Goal: Task Accomplishment & Management: Complete application form

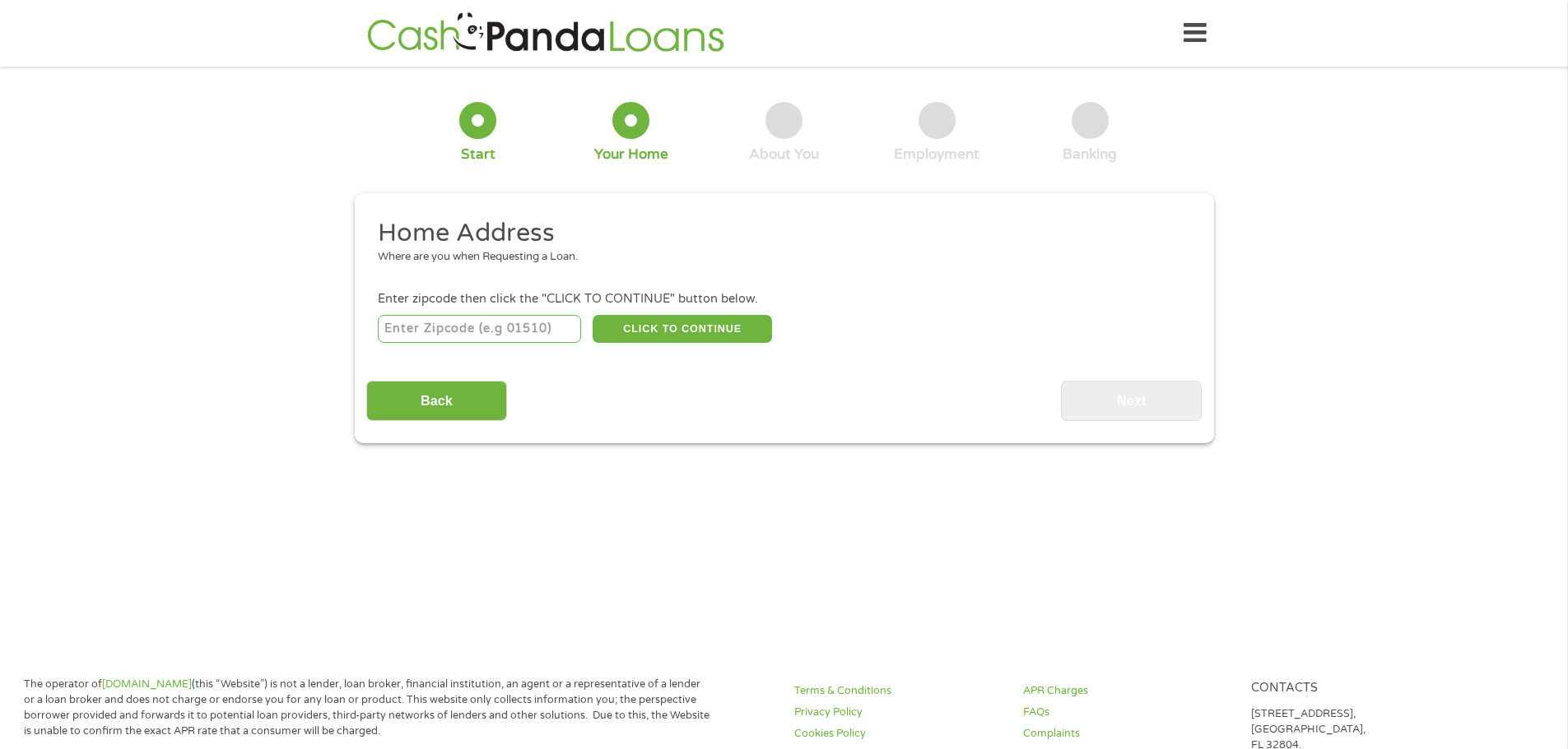
click at [452, 328] on input "number" at bounding box center [480, 328] width 203 height 28
type input "76262"
click at [703, 328] on button "CLICK TO CONTINUE" at bounding box center [682, 328] width 179 height 28
type input "76262"
type input "Roanoke"
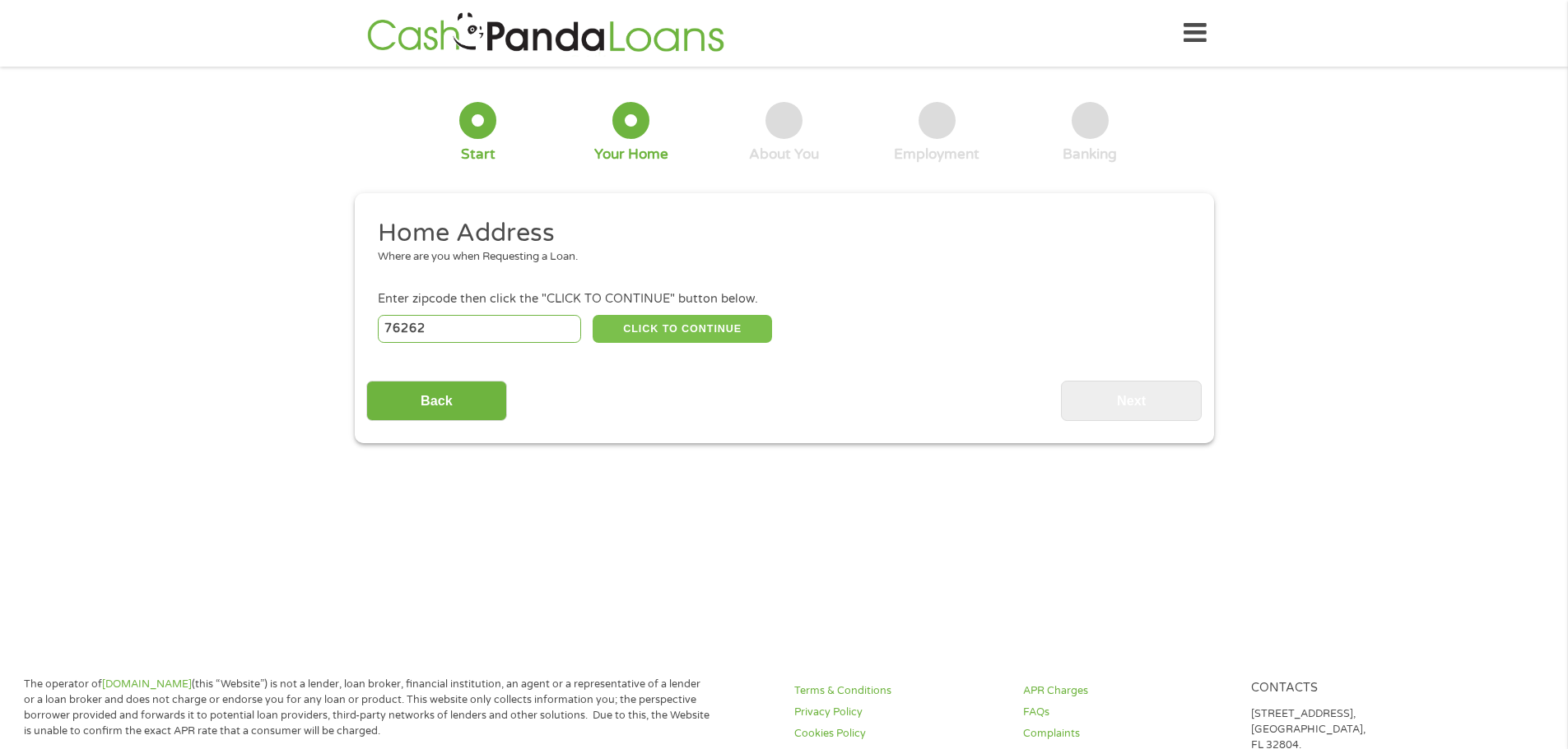
select select "[US_STATE]"
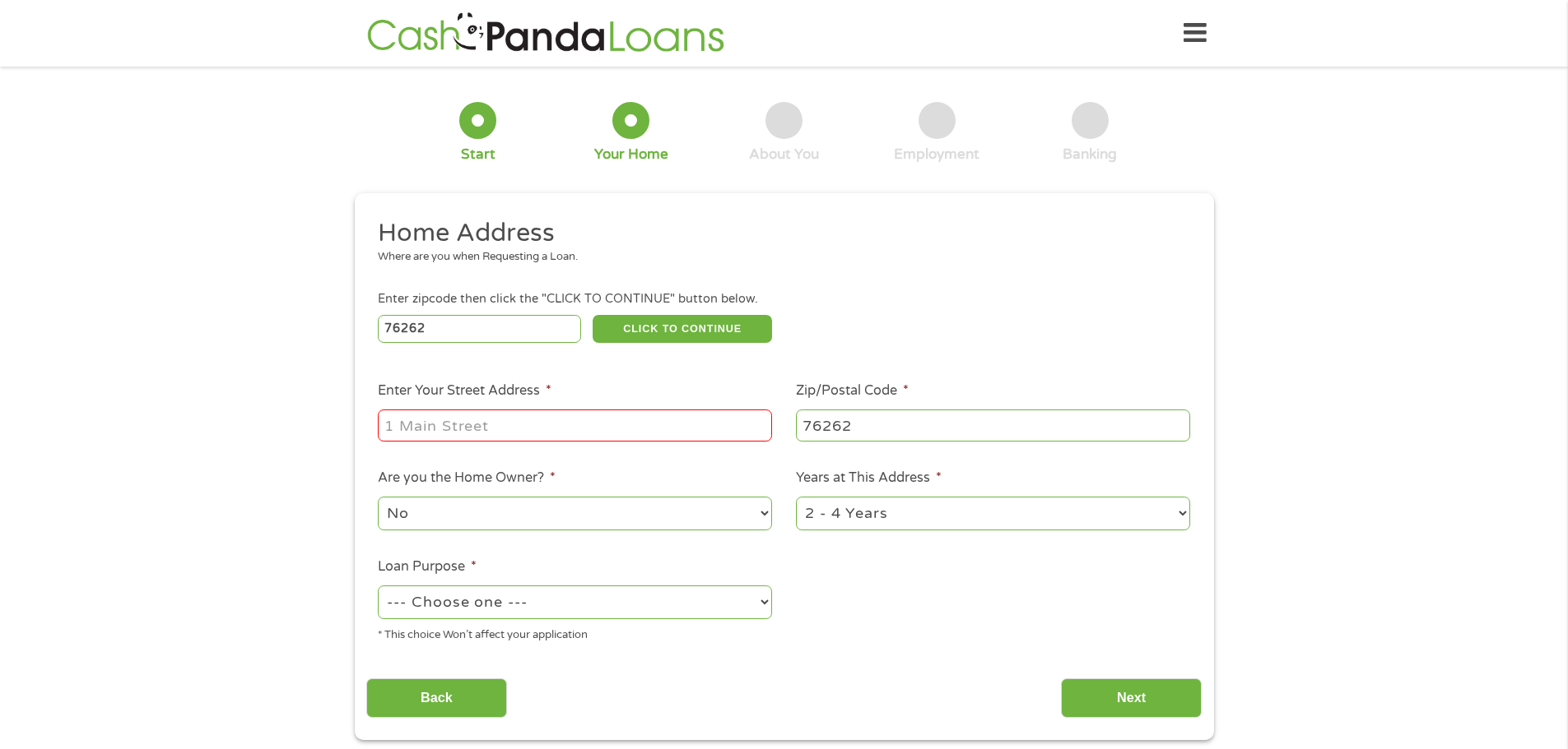
click at [544, 424] on input "Enter Your Street Address *" at bounding box center [575, 425] width 394 height 32
type input "14815"
click at [534, 515] on select "No Yes" at bounding box center [575, 514] width 394 height 34
drag, startPoint x: 533, startPoint y: 515, endPoint x: 562, endPoint y: 511, distance: 29.3
click at [533, 515] on select "No Yes" at bounding box center [575, 514] width 394 height 34
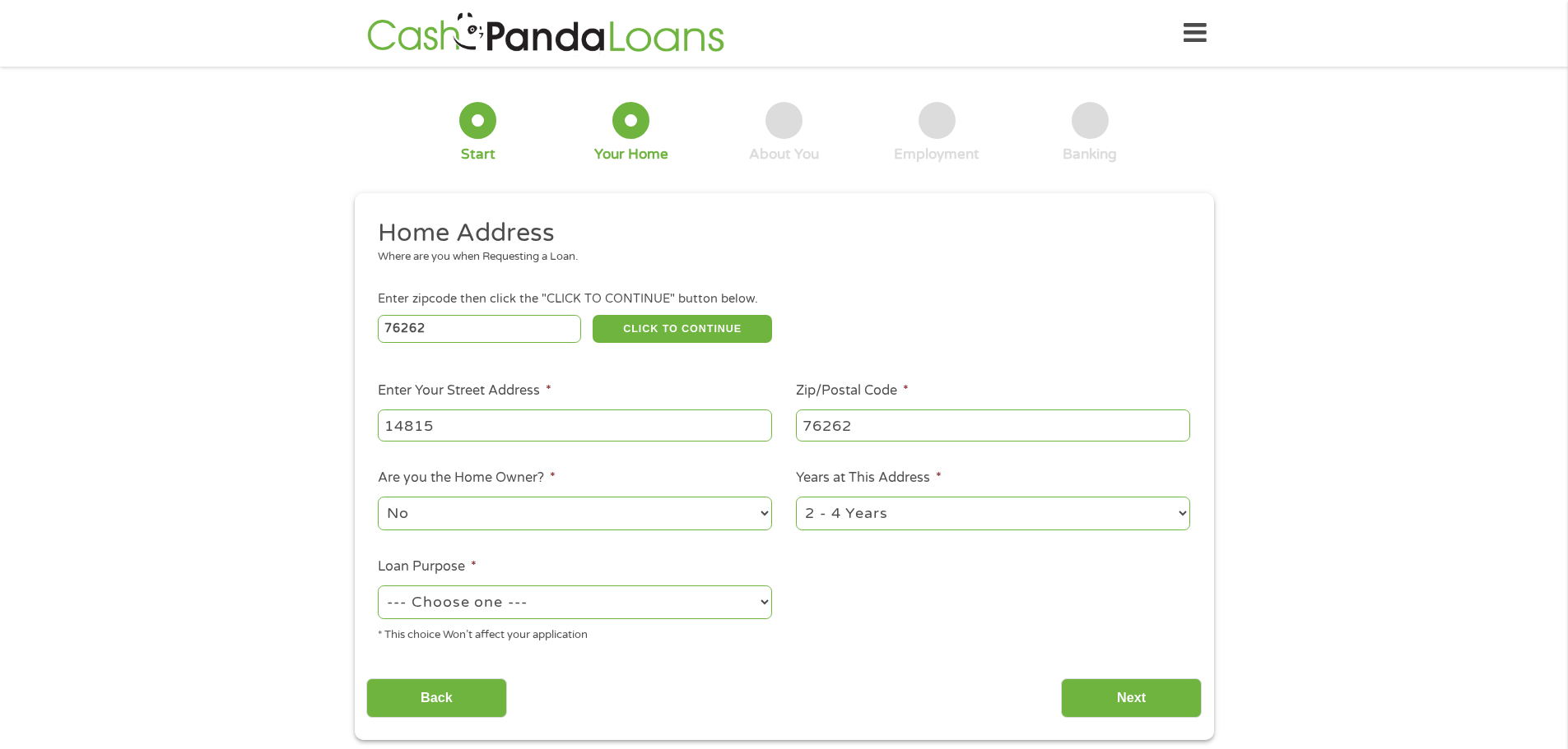
click at [947, 589] on ul "Home Address Where are you when Requesting a Loan. Enter zipcode then click the…" at bounding box center [784, 437] width 836 height 439
click at [577, 601] on select "--- Choose one --- Pay Bills Debt Consolidation Home Improvement Major Purchase…" at bounding box center [575, 602] width 394 height 34
select select "other"
click at [378, 585] on select "--- Choose one --- Pay Bills Debt Consolidation Home Improvement Major Purchase…" at bounding box center [575, 602] width 394 height 34
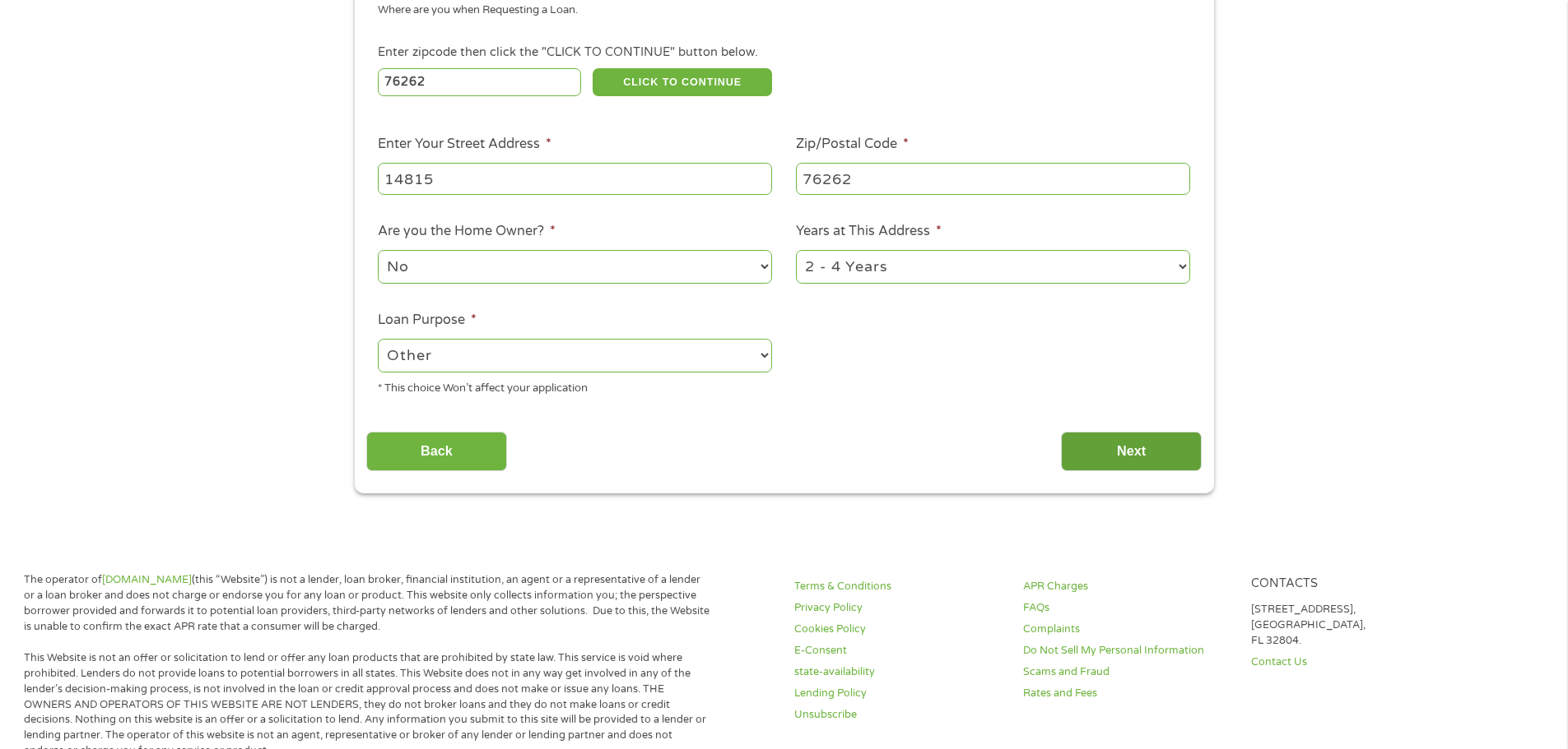
click at [1140, 449] on input "Next" at bounding box center [1131, 451] width 141 height 40
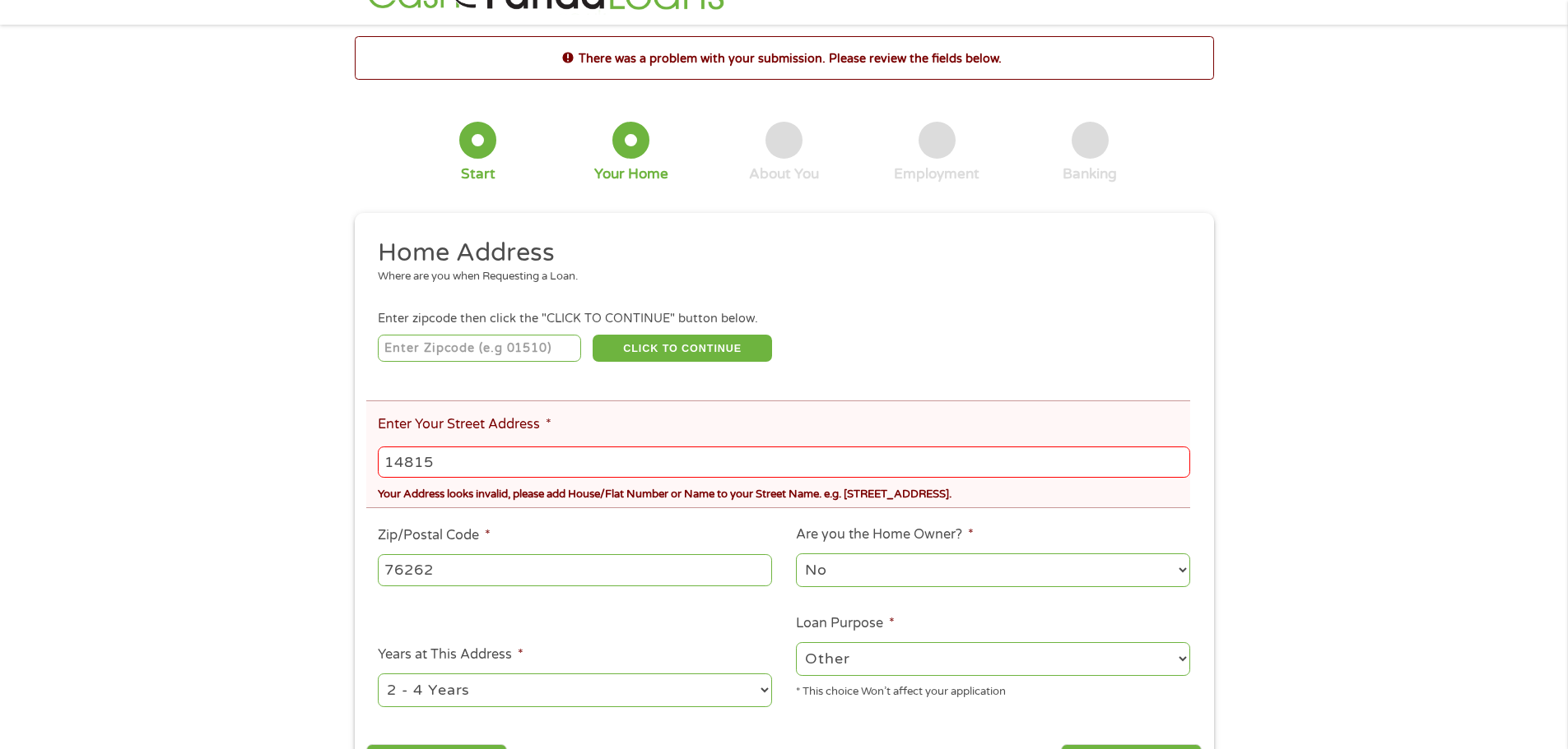
scroll to position [0, 0]
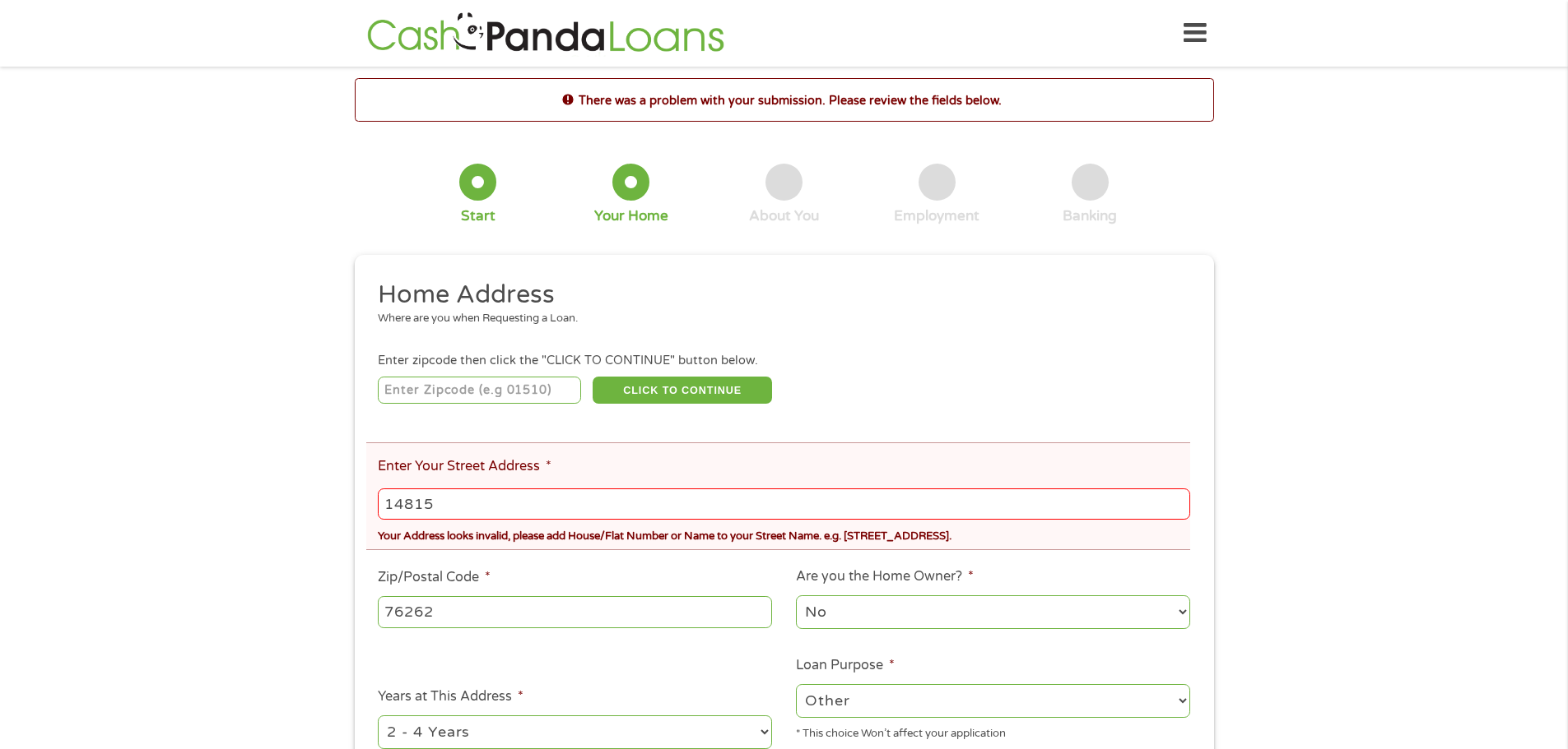
click at [493, 505] on input "14815" at bounding box center [784, 504] width 812 height 32
type input "[STREET_ADDRESS][PERSON_NAME]"
click at [411, 398] on input "number" at bounding box center [480, 391] width 203 height 28
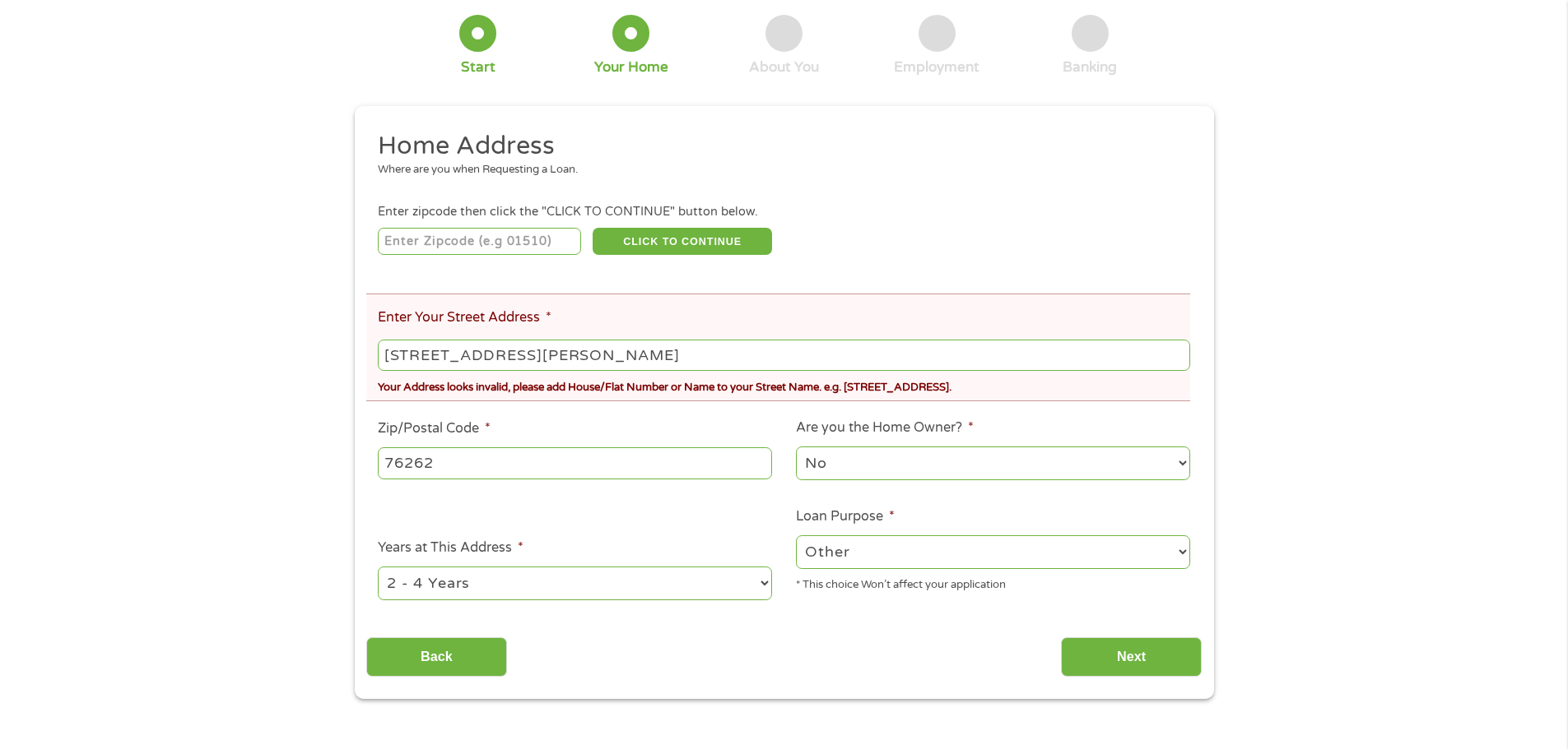
scroll to position [329, 0]
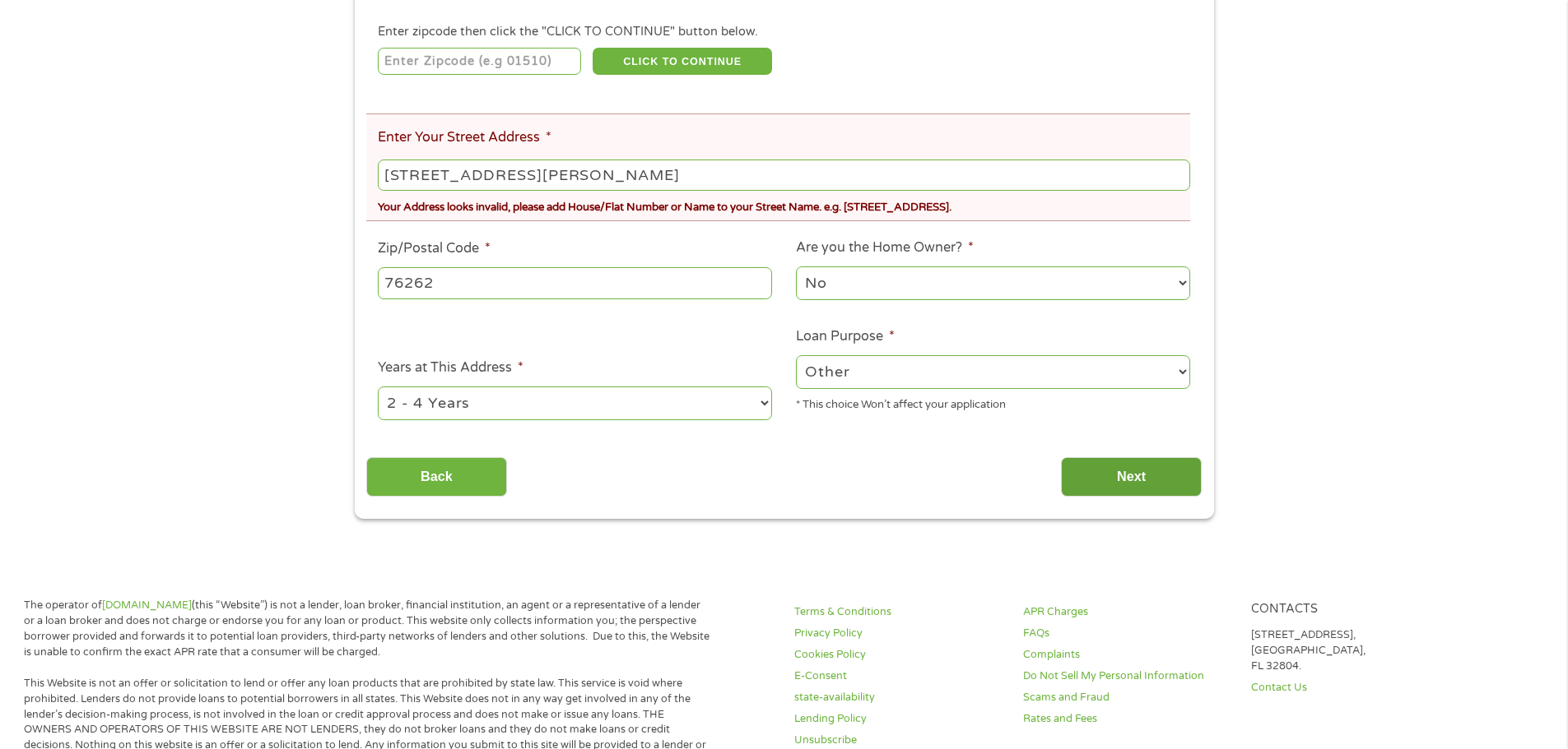
click at [1135, 472] on input "Next" at bounding box center [1131, 477] width 141 height 40
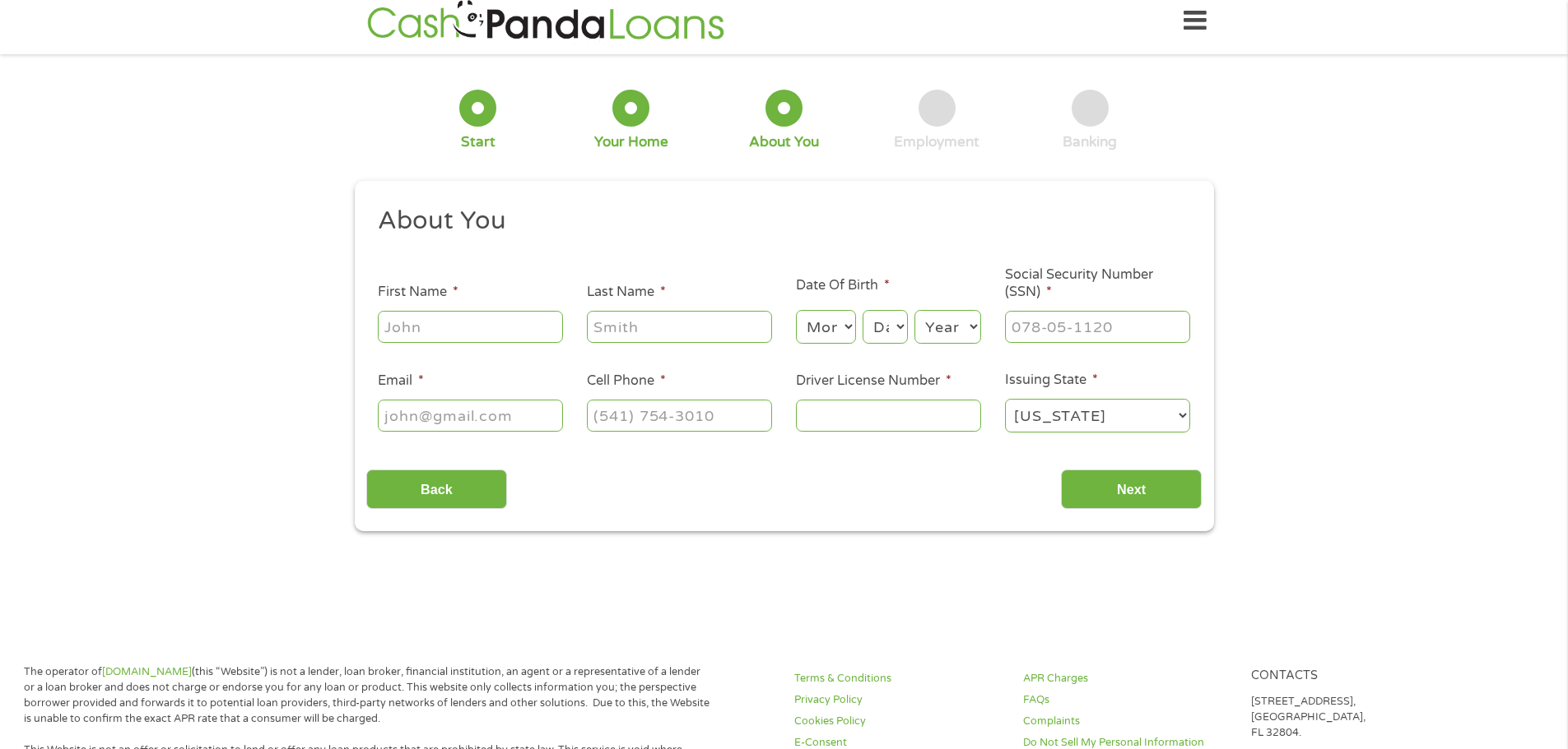
scroll to position [0, 0]
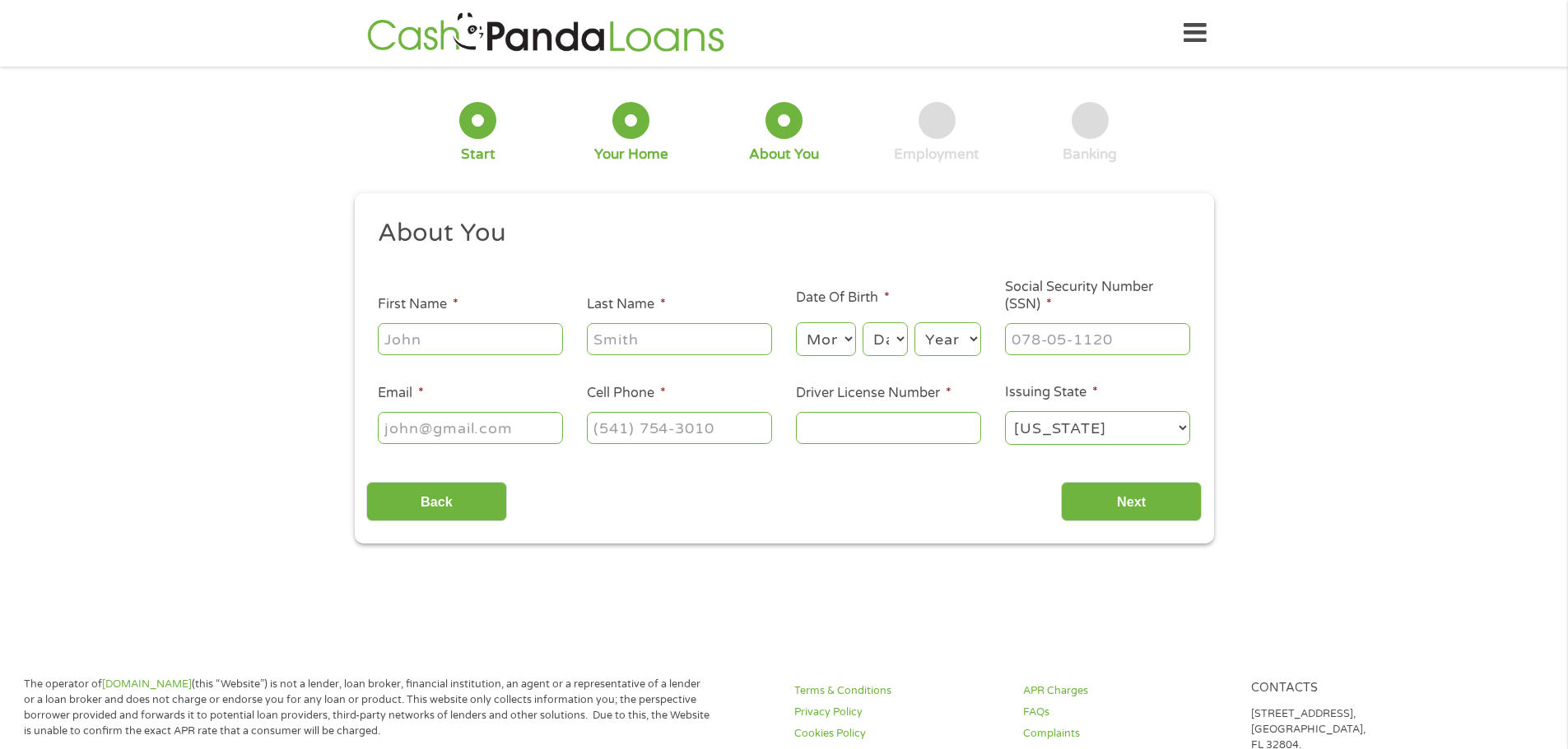
click at [401, 334] on input "First Name *" at bounding box center [470, 339] width 185 height 32
type input "[PERSON_NAME]"
click at [850, 340] on select "Month 1 2 3 4 5 6 7 8 9 10 11 12" at bounding box center [825, 340] width 60 height 34
select select "6"
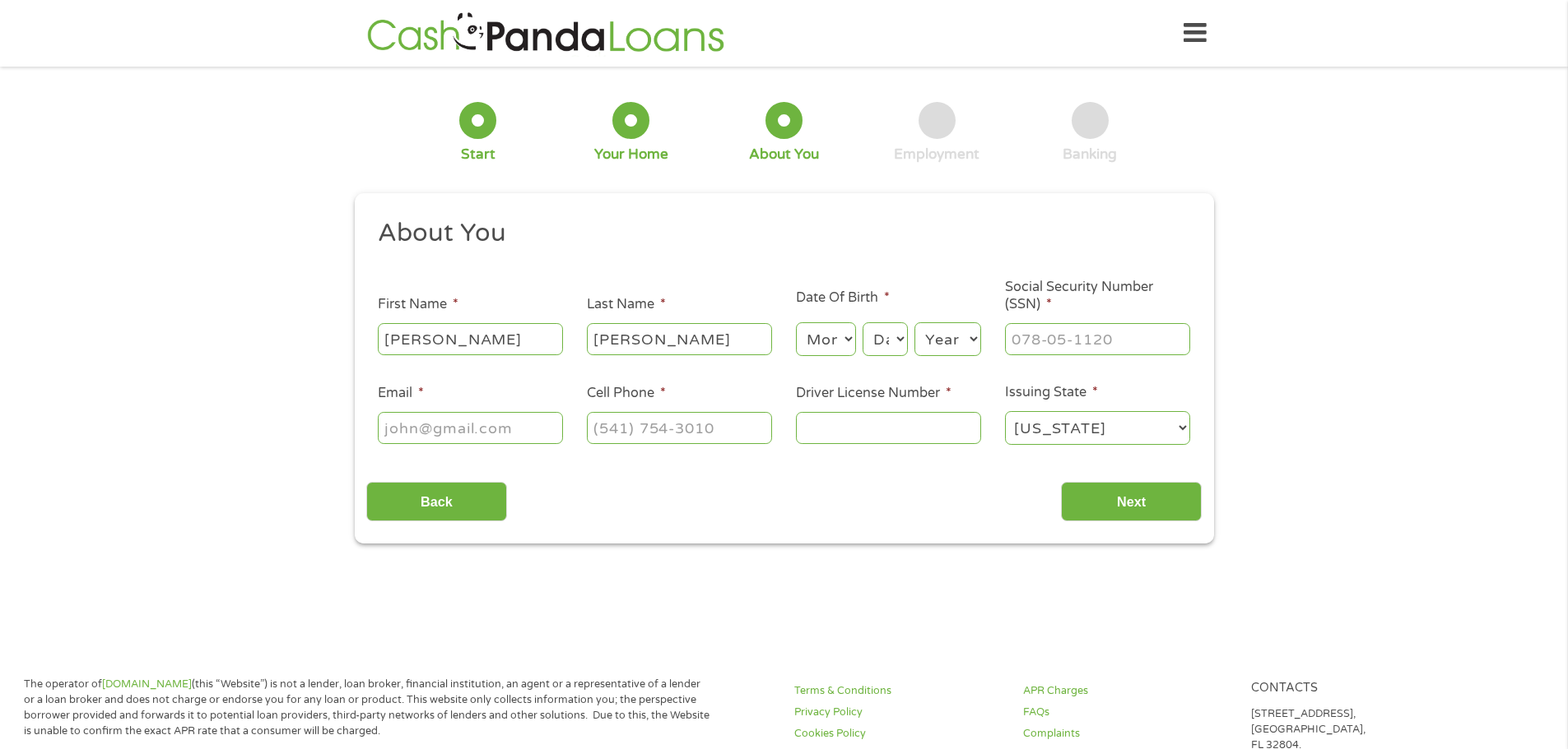
click at [796, 322] on select "Month 1 2 3 4 5 6 7 8 9 10 11 12" at bounding box center [825, 340] width 60 height 34
click at [896, 334] on select "Day 1 2 3 4 5 6 7 8 9 10 11 12 13 14 15 16 17 18 19 20 21 22 23 24 25 26 27 28 …" at bounding box center [884, 340] width 44 height 34
select select "3"
click at [862, 322] on select "Day 1 2 3 4 5 6 7 8 9 10 11 12 13 14 15 16 17 18 19 20 21 22 23 24 25 26 27 28 …" at bounding box center [884, 340] width 44 height 34
drag, startPoint x: 953, startPoint y: 340, endPoint x: 954, endPoint y: 332, distance: 8.1
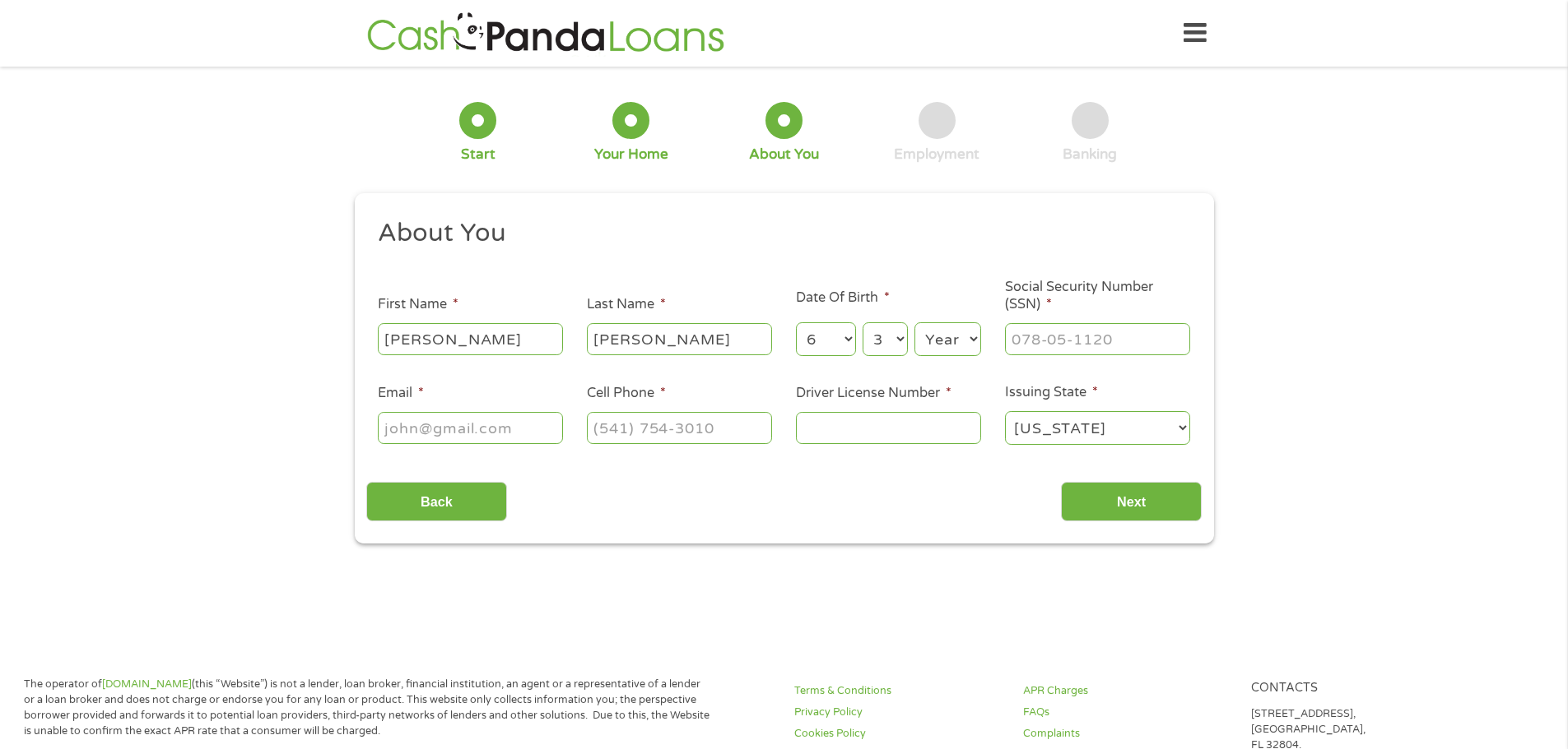
click at [953, 340] on select "Year [DATE] 2006 2005 2004 2003 2002 2001 2000 1999 1998 1997 1996 1995 1994 19…" at bounding box center [947, 340] width 67 height 34
select select "1986"
click at [914, 322] on select "Year [DATE] 2006 2005 2004 2003 2002 2001 2000 1999 1998 1997 1996 1995 1994 19…" at bounding box center [947, 340] width 67 height 34
click at [1063, 341] on input "___-__-____" at bounding box center [1097, 339] width 185 height 32
type input "448-86-9283"
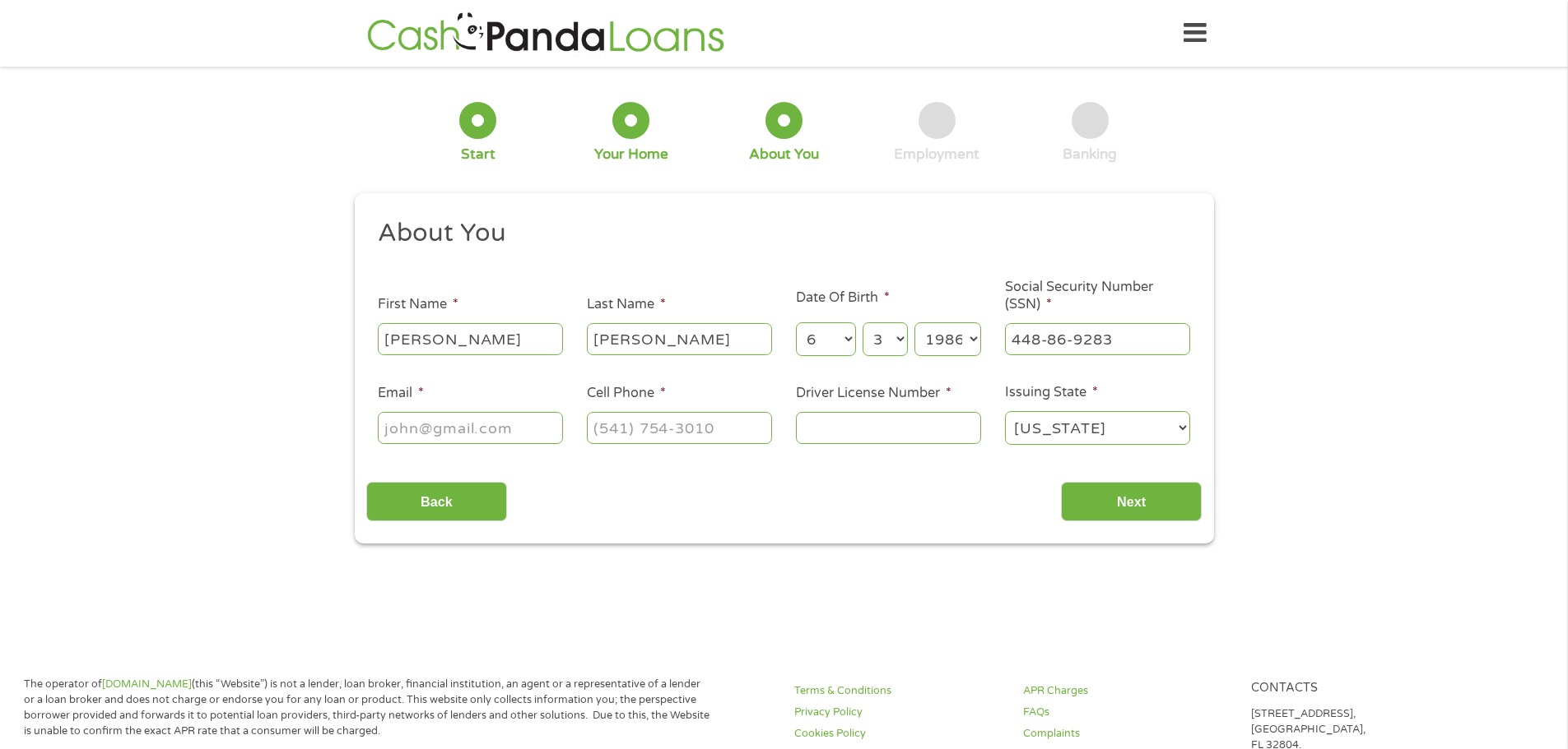
click at [469, 421] on input "Email *" at bounding box center [470, 427] width 185 height 32
type input "[EMAIL_ADDRESS][DOMAIN_NAME]"
type input "[PHONE_NUMBER]"
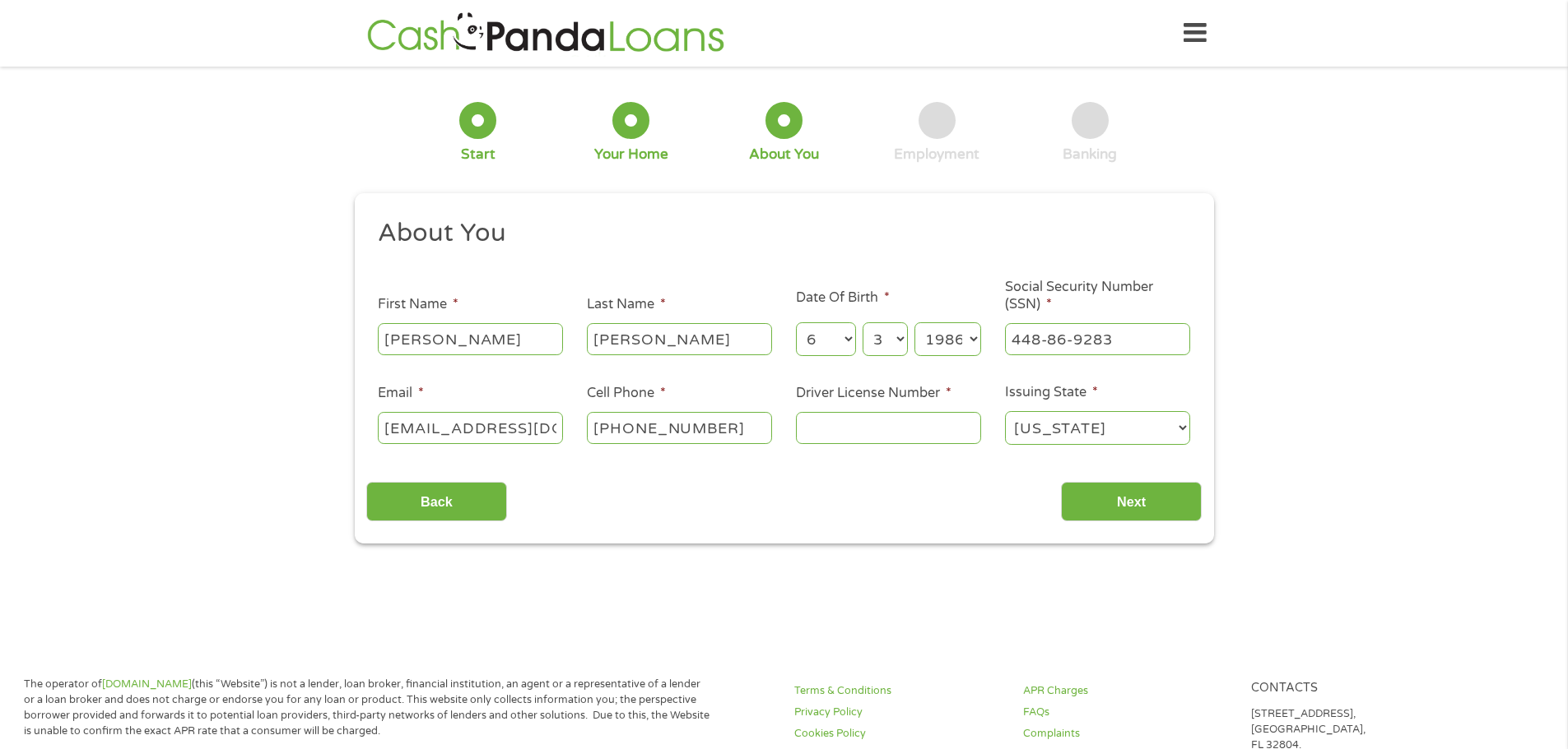
click at [857, 420] on input "Driver License Number *" at bounding box center [888, 427] width 185 height 32
type input "5"
type input "28561719"
click at [1127, 512] on input "Next" at bounding box center [1131, 502] width 141 height 40
click at [1147, 482] on input "Next" at bounding box center [1131, 502] width 141 height 40
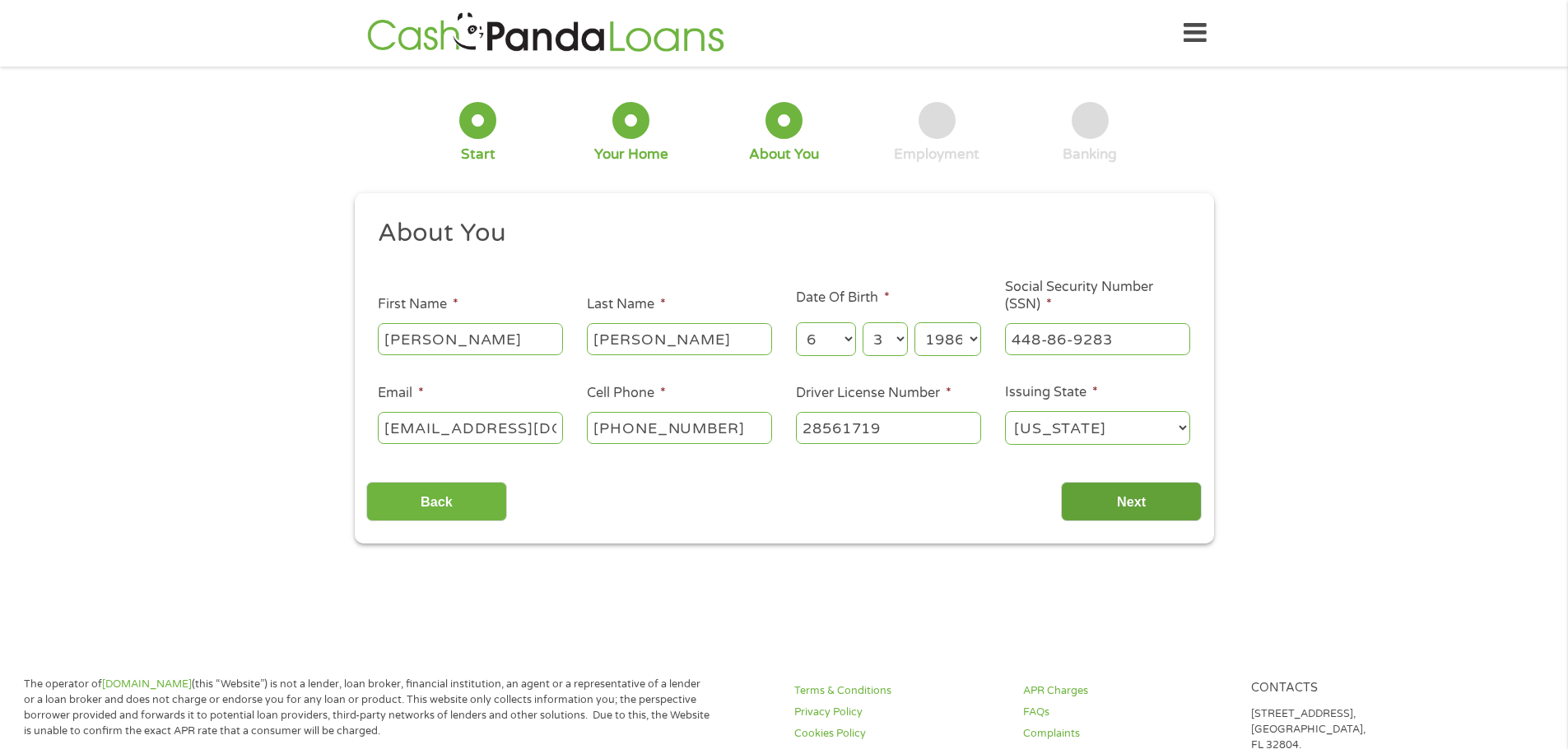
click at [1152, 508] on input "Next" at bounding box center [1131, 502] width 141 height 40
click at [702, 517] on div "Back Next" at bounding box center [784, 496] width 836 height 52
click at [1122, 512] on input "Next" at bounding box center [1131, 502] width 141 height 40
click at [1133, 499] on input "Next" at bounding box center [1131, 502] width 141 height 40
click at [1135, 491] on input "Next" at bounding box center [1131, 502] width 141 height 40
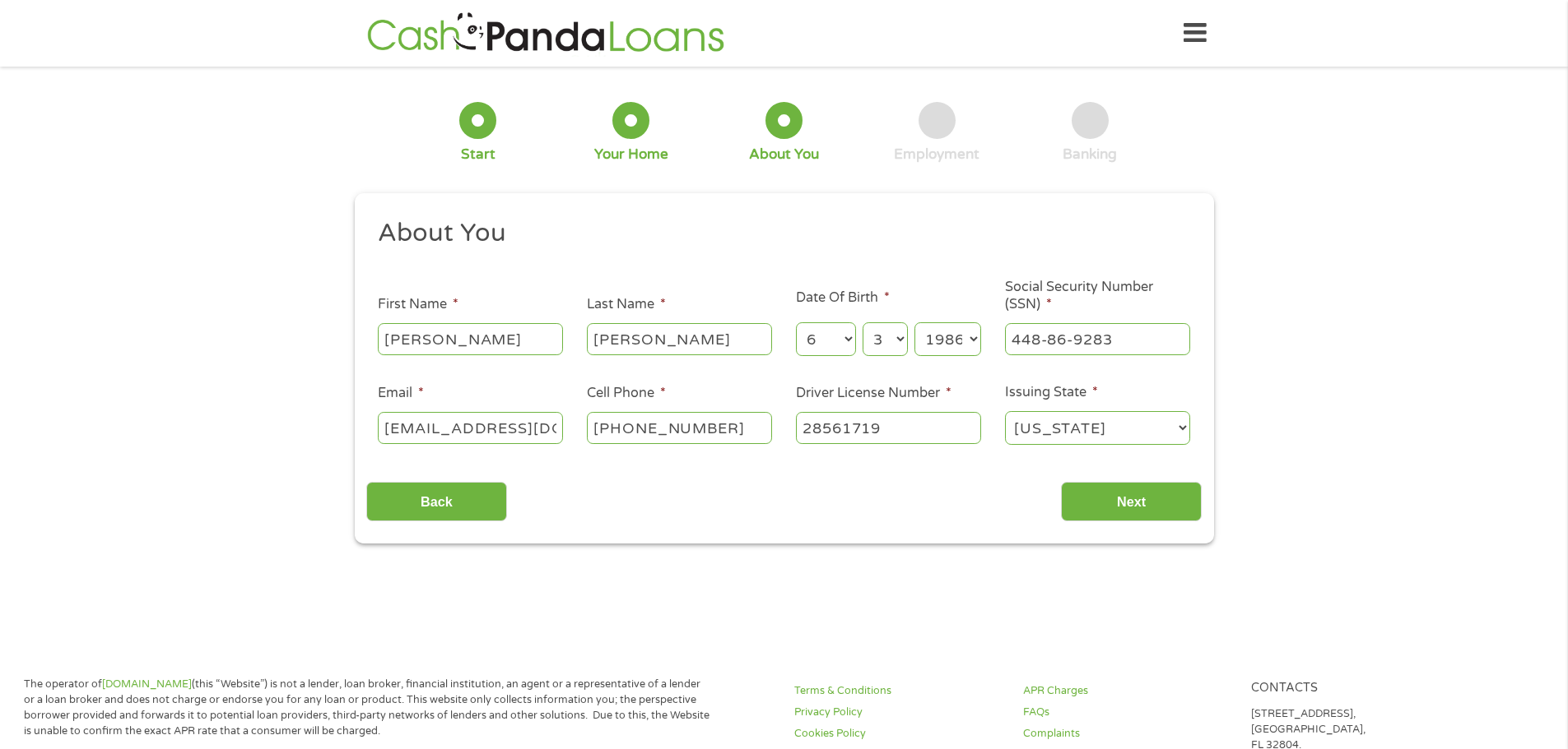
click at [912, 429] on input "28561719" at bounding box center [888, 427] width 185 height 32
click at [1132, 432] on select "[US_STATE] [US_STATE] [US_STATE] [US_STATE] [US_STATE] [US_STATE] [US_STATE] [U…" at bounding box center [1097, 428] width 185 height 34
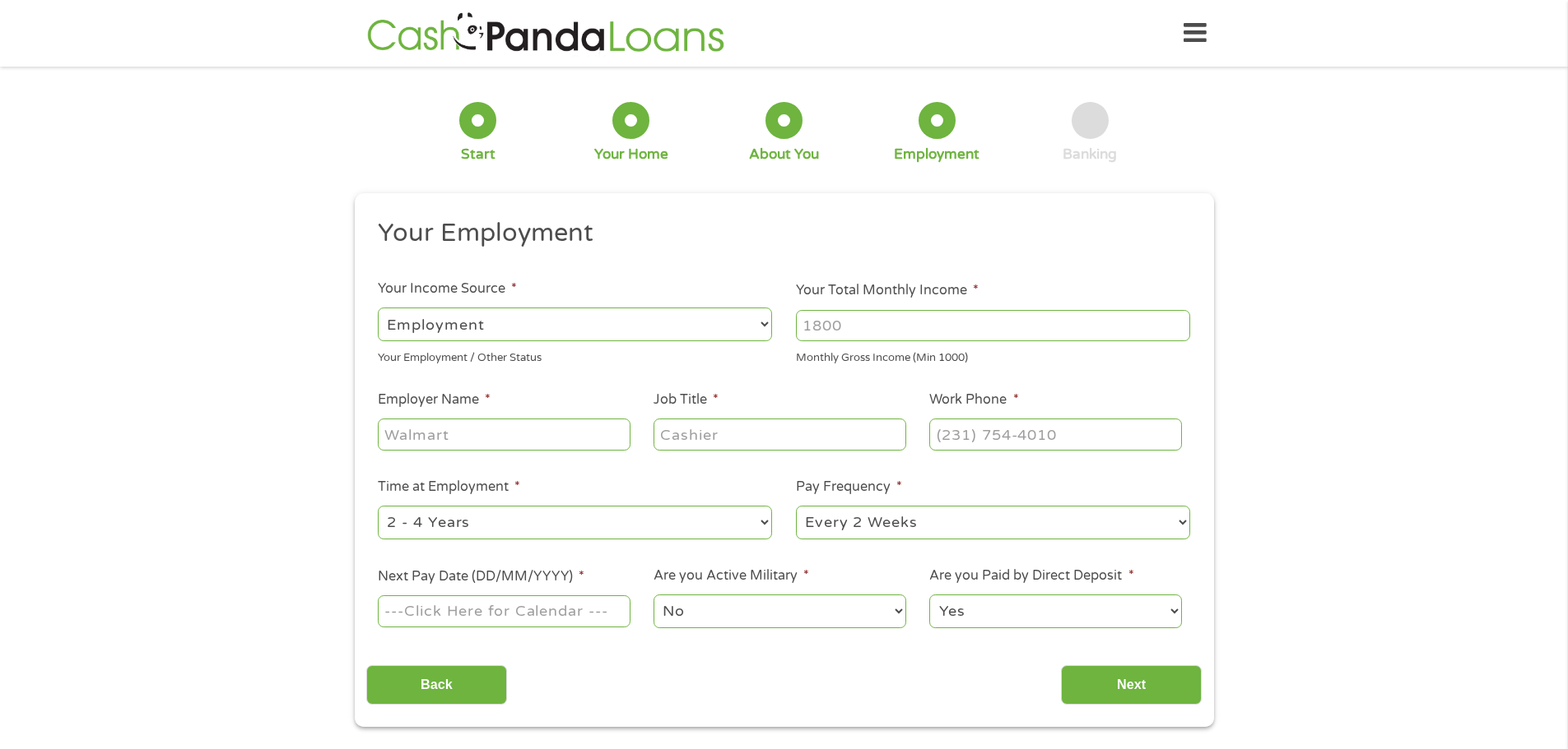
click at [941, 329] on input "Your Total Monthly Income *" at bounding box center [993, 325] width 394 height 32
type input "6000"
click at [493, 442] on input "Employer Name *" at bounding box center [504, 434] width 252 height 32
type input "k"
type input "[PERSON_NAME]"
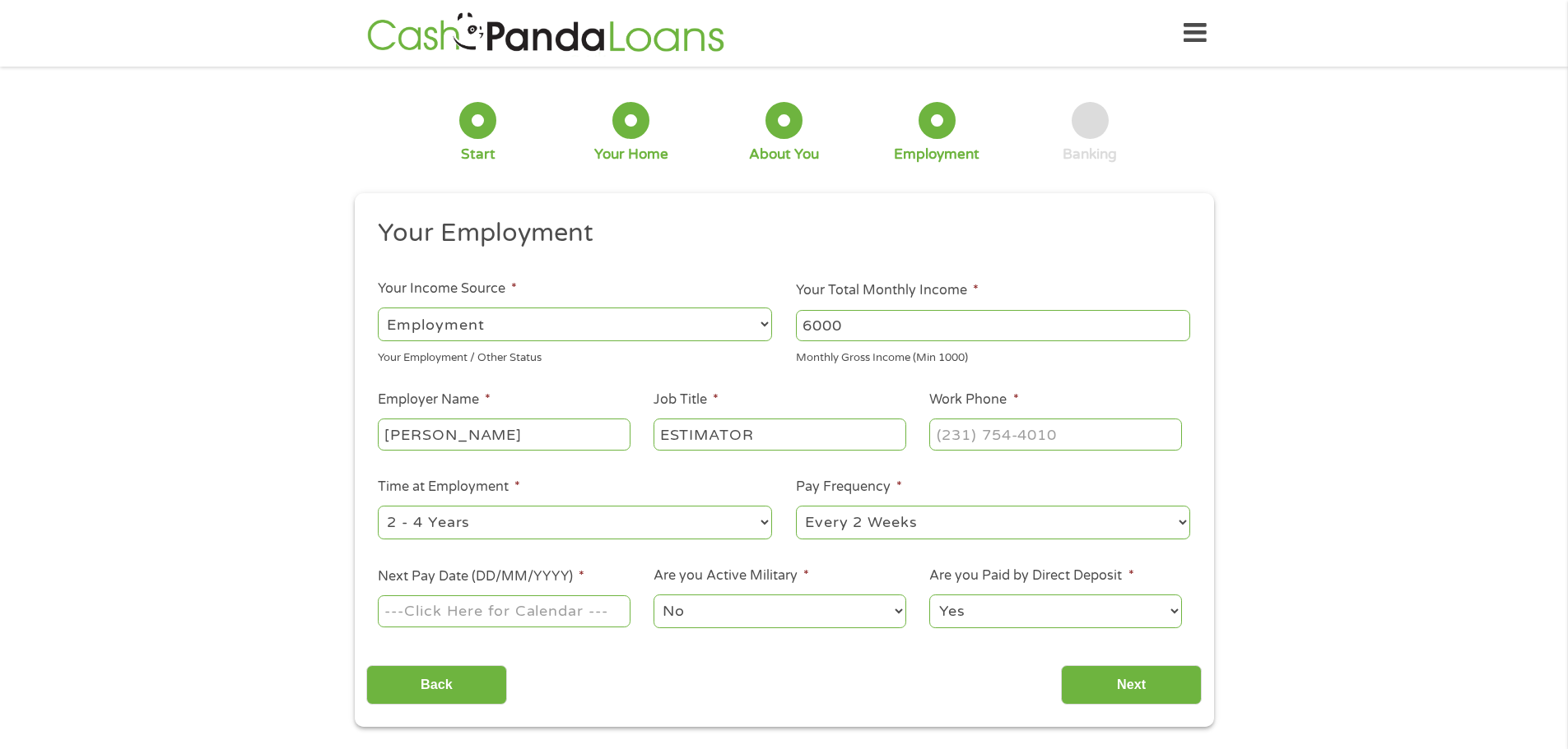
type input "ESTIMATOR"
click at [1050, 431] on input "(___) ___-____" at bounding box center [1054, 434] width 252 height 32
drag, startPoint x: 1122, startPoint y: 442, endPoint x: 905, endPoint y: 444, distance: 217.0
click at [905, 444] on ul "Your Employment Your Income Source * --- Choose one --- Employment [DEMOGRAPHIC…" at bounding box center [784, 430] width 836 height 426
type input "[PHONE_NUMBER]"
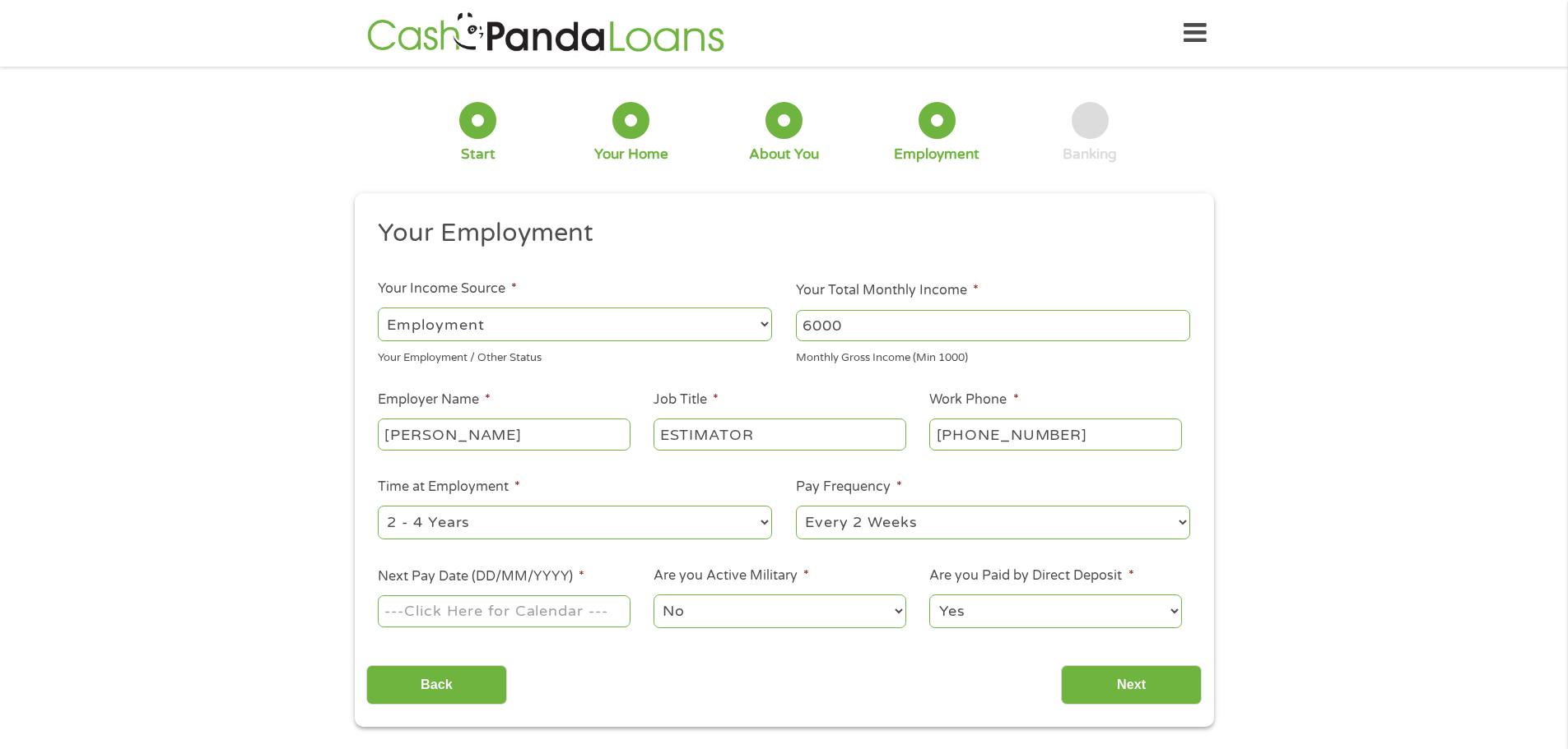
click at [499, 614] on input "Next Pay Date (DD/MM/YYYY) *" at bounding box center [504, 611] width 252 height 32
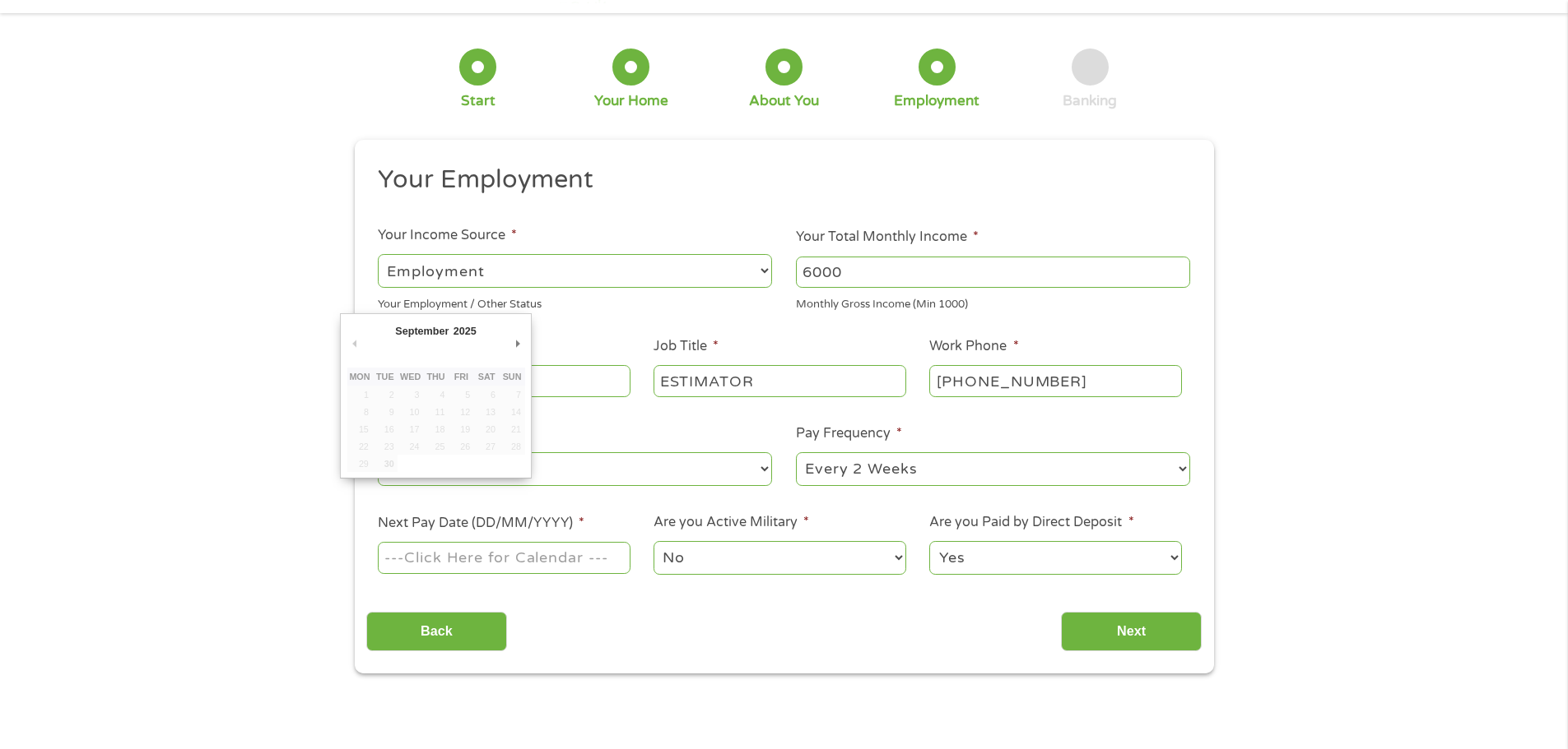
scroll to position [82, 0]
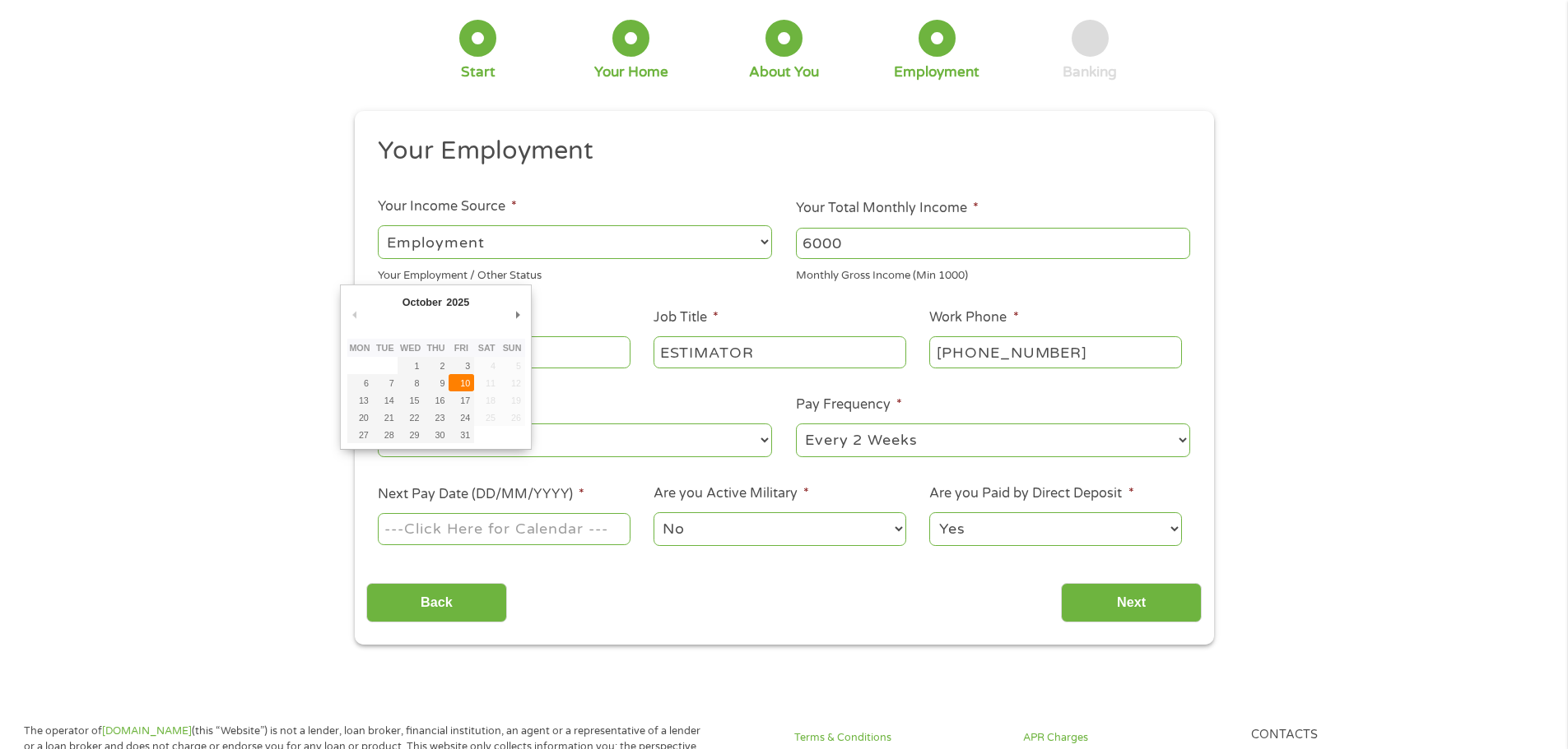
type input "[DATE]"
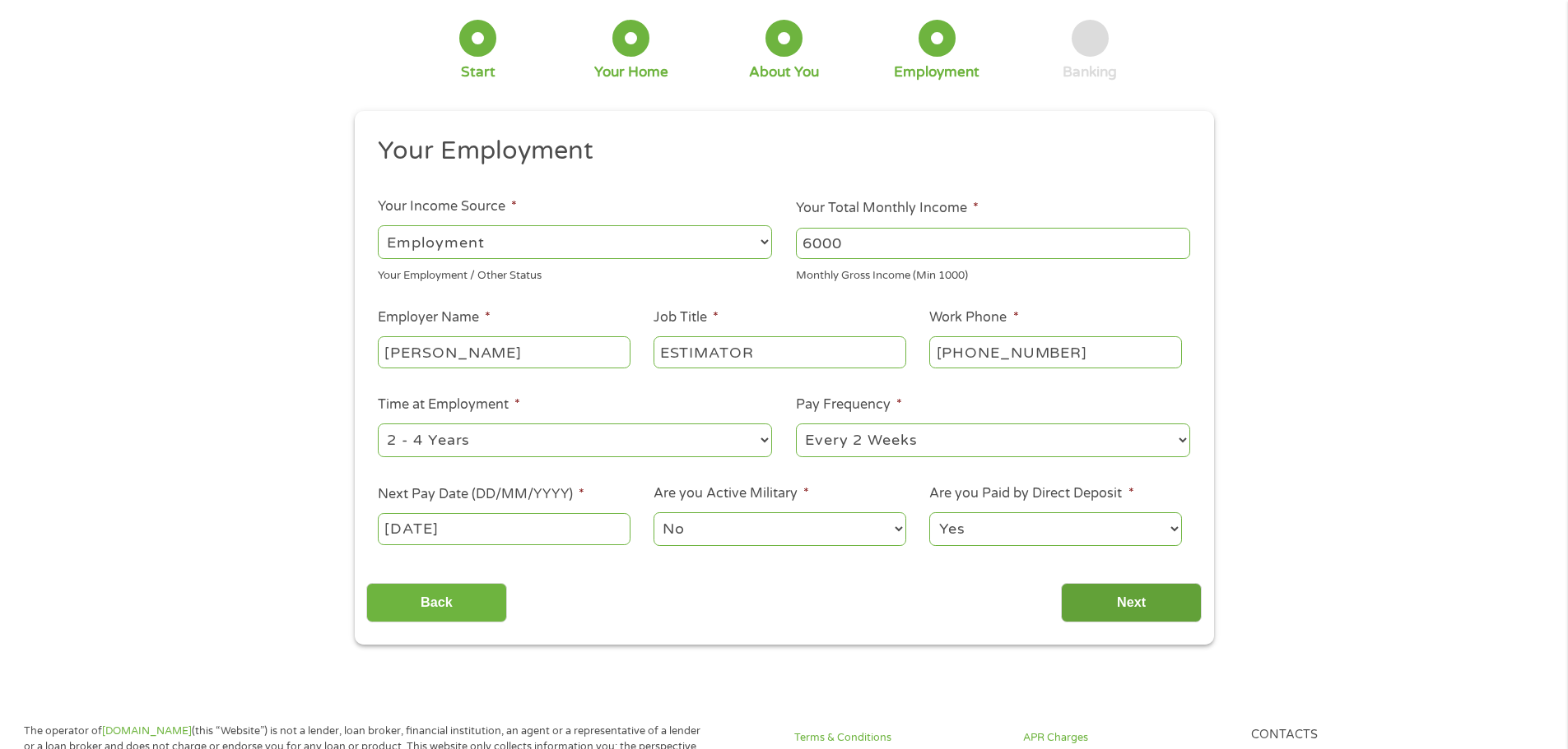
click at [1135, 607] on input "Next" at bounding box center [1131, 603] width 141 height 40
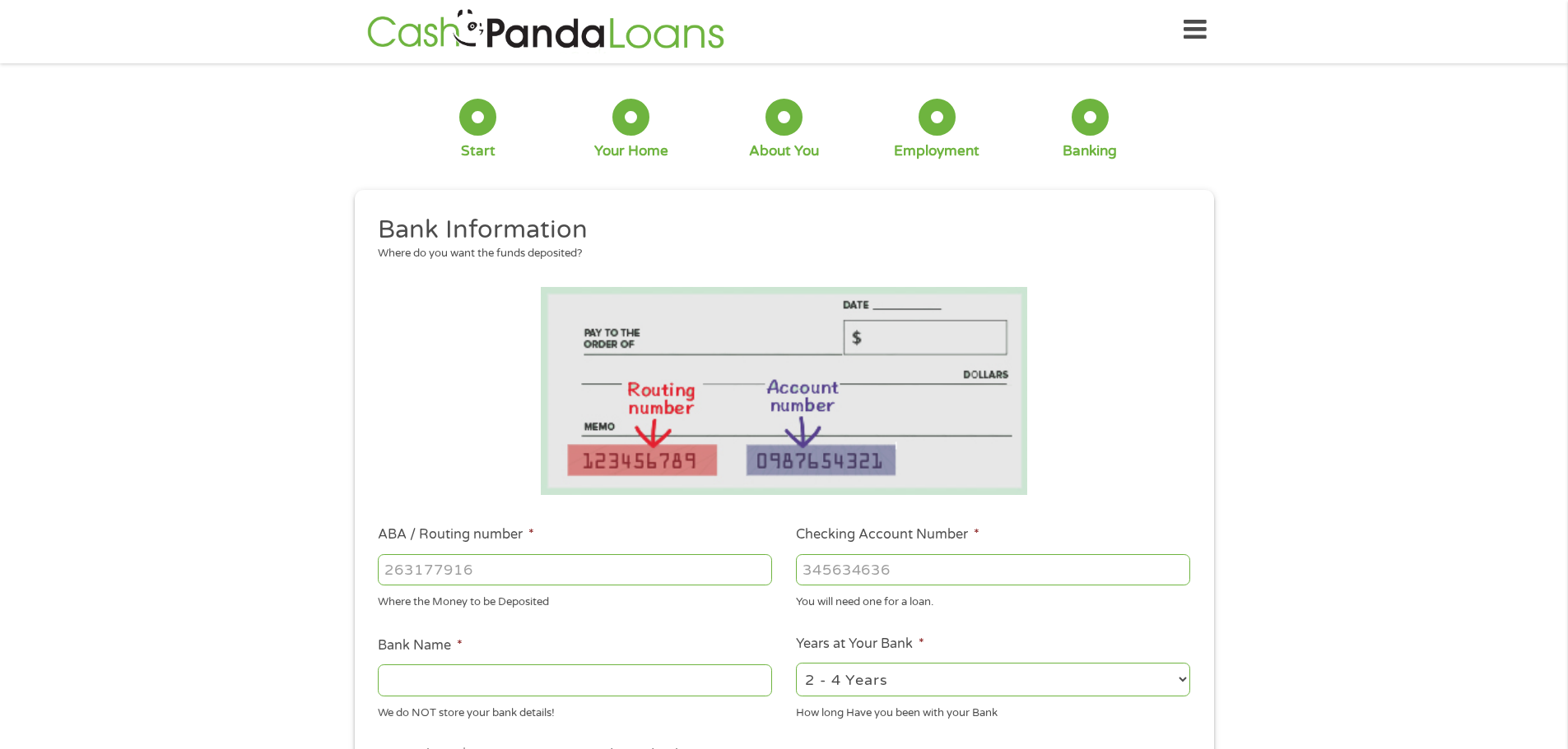
scroll to position [0, 0]
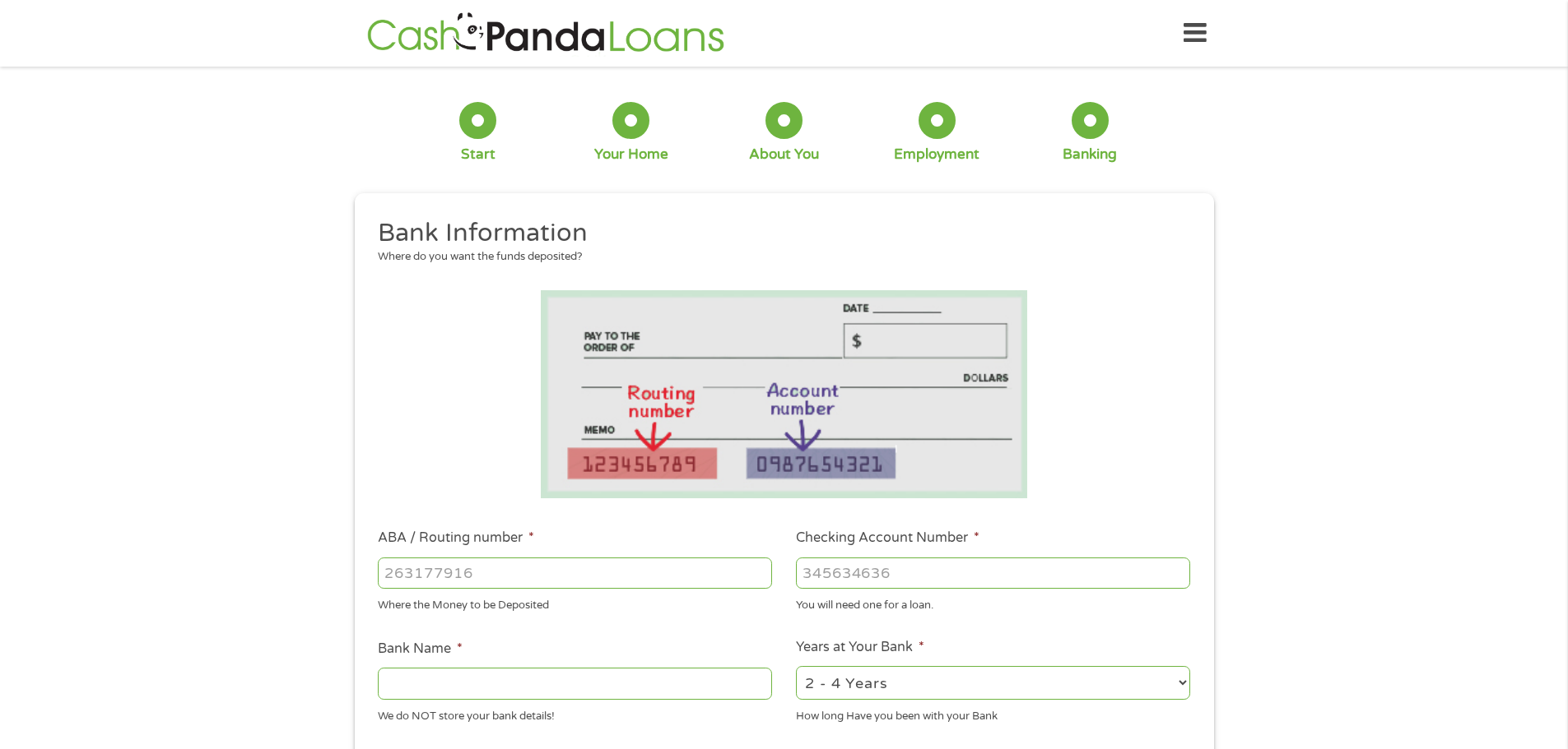
click at [450, 580] on input "ABA / Routing number *" at bounding box center [575, 573] width 394 height 32
type input "111000614"
type input "JPMORGAN CHASE BANK NA"
type input "111000614"
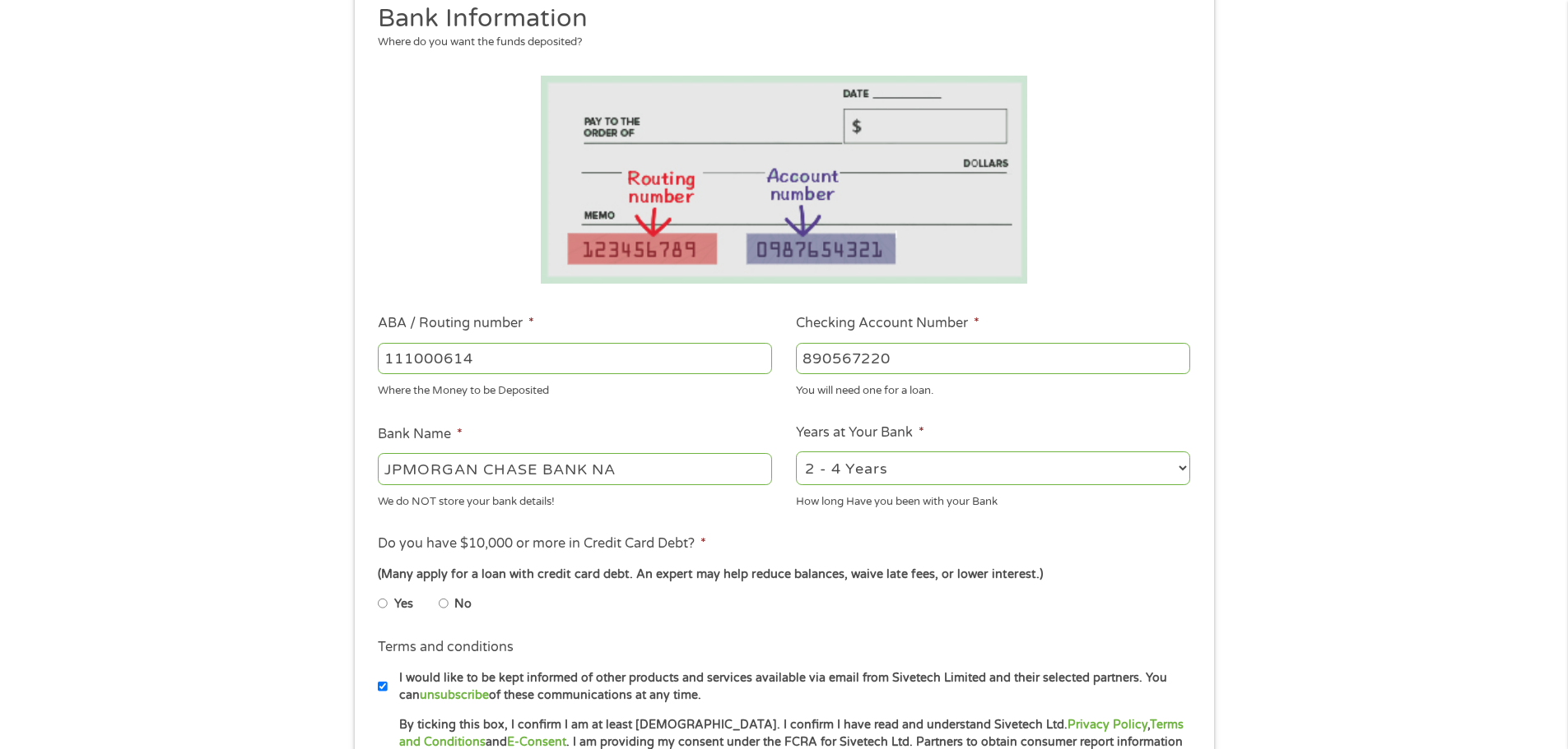
scroll to position [329, 0]
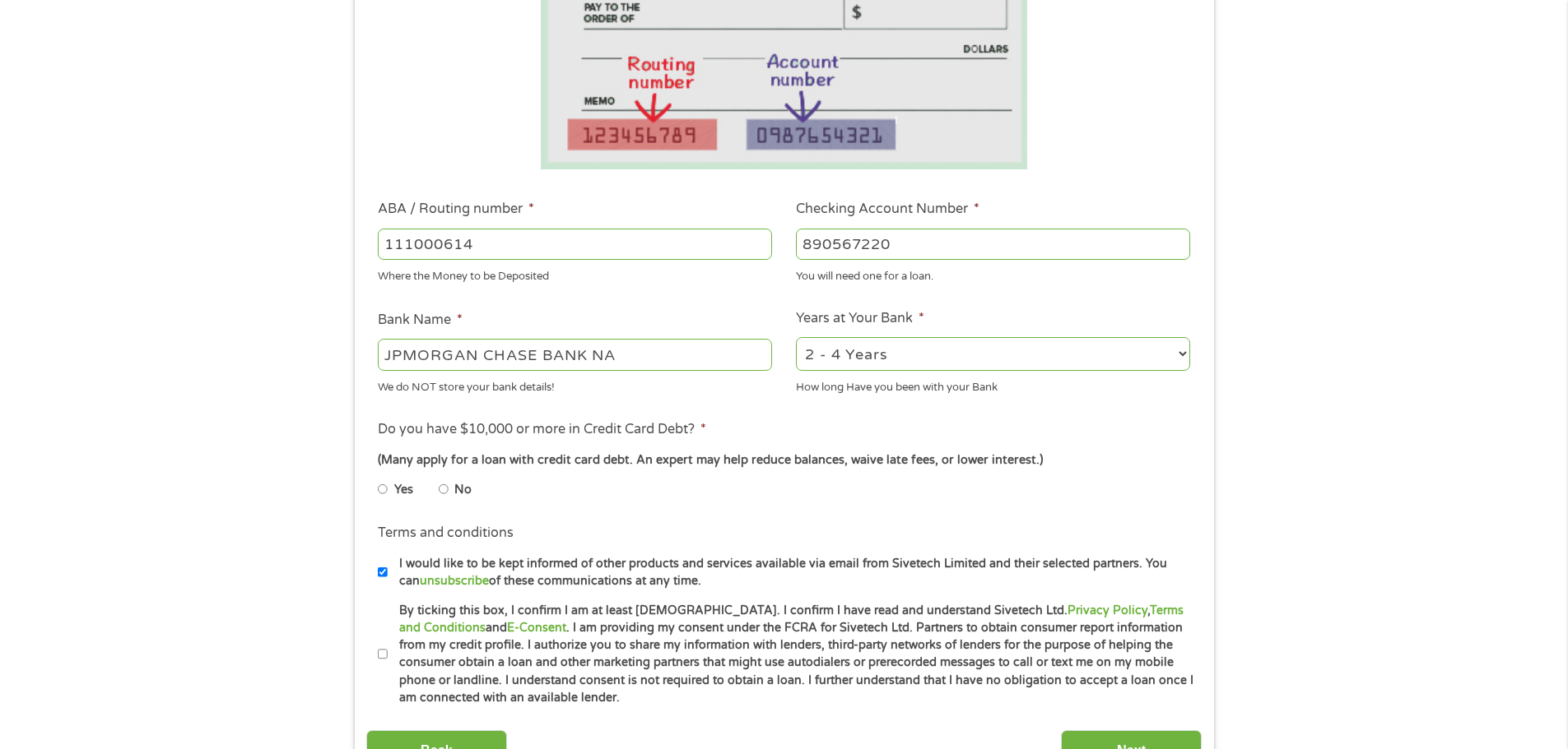
type input "890567220"
click at [444, 489] on input "No" at bounding box center [444, 489] width 10 height 26
radio input "true"
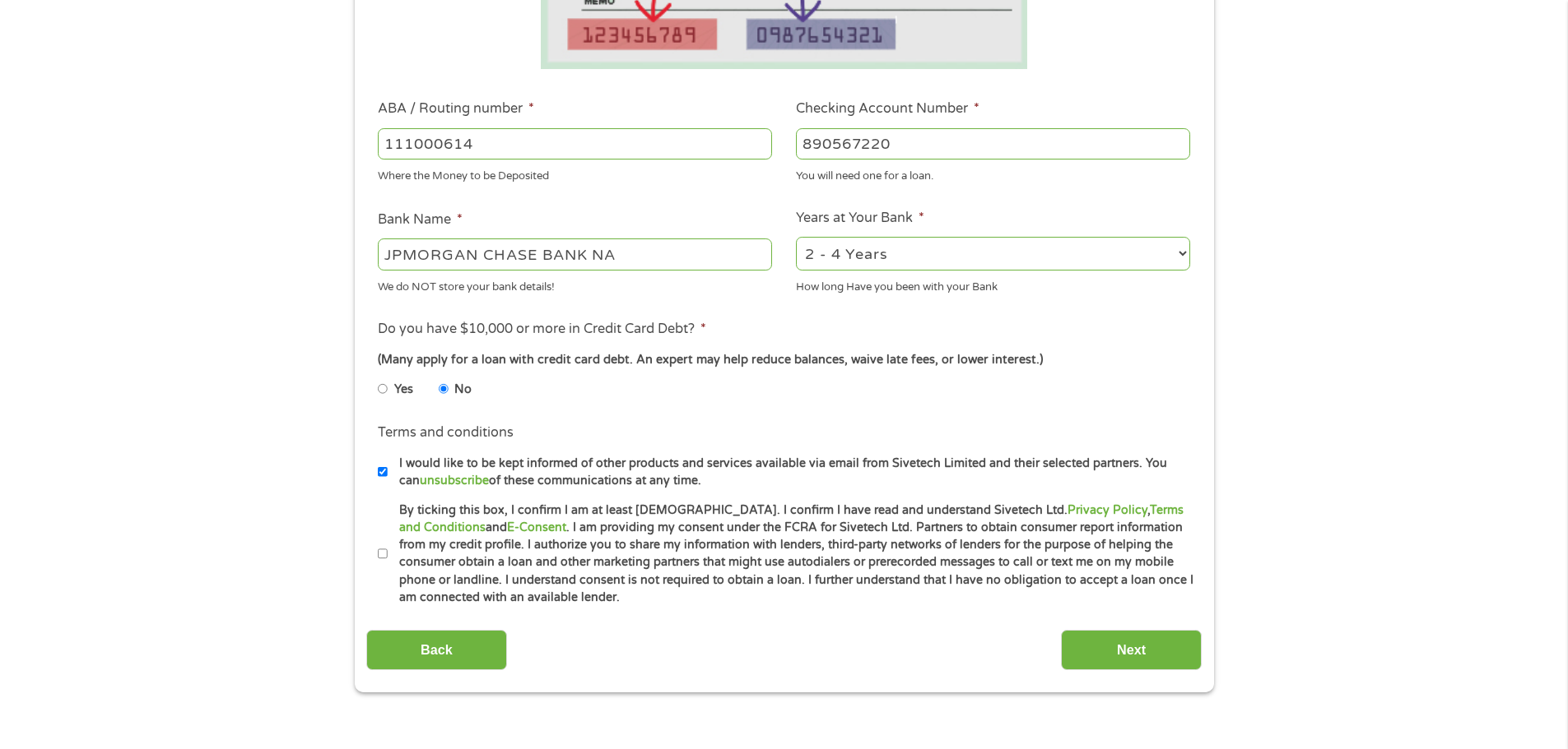
scroll to position [576, 0]
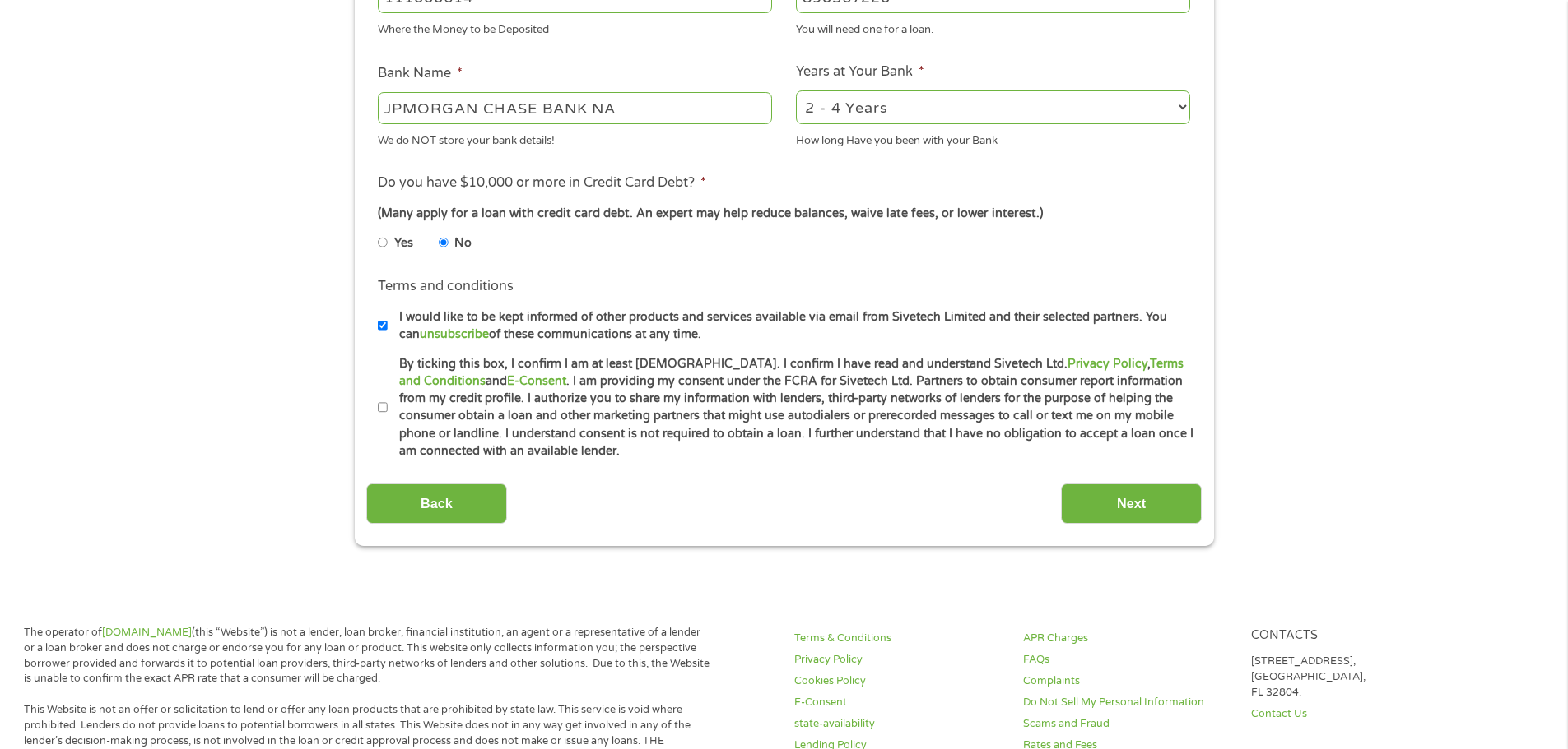
click at [384, 404] on input "By ticking this box, I confirm I am at least [DEMOGRAPHIC_DATA]. I confirm I ha…" at bounding box center [383, 408] width 10 height 26
checkbox input "true"
click at [1163, 507] on input "Next" at bounding box center [1131, 503] width 141 height 40
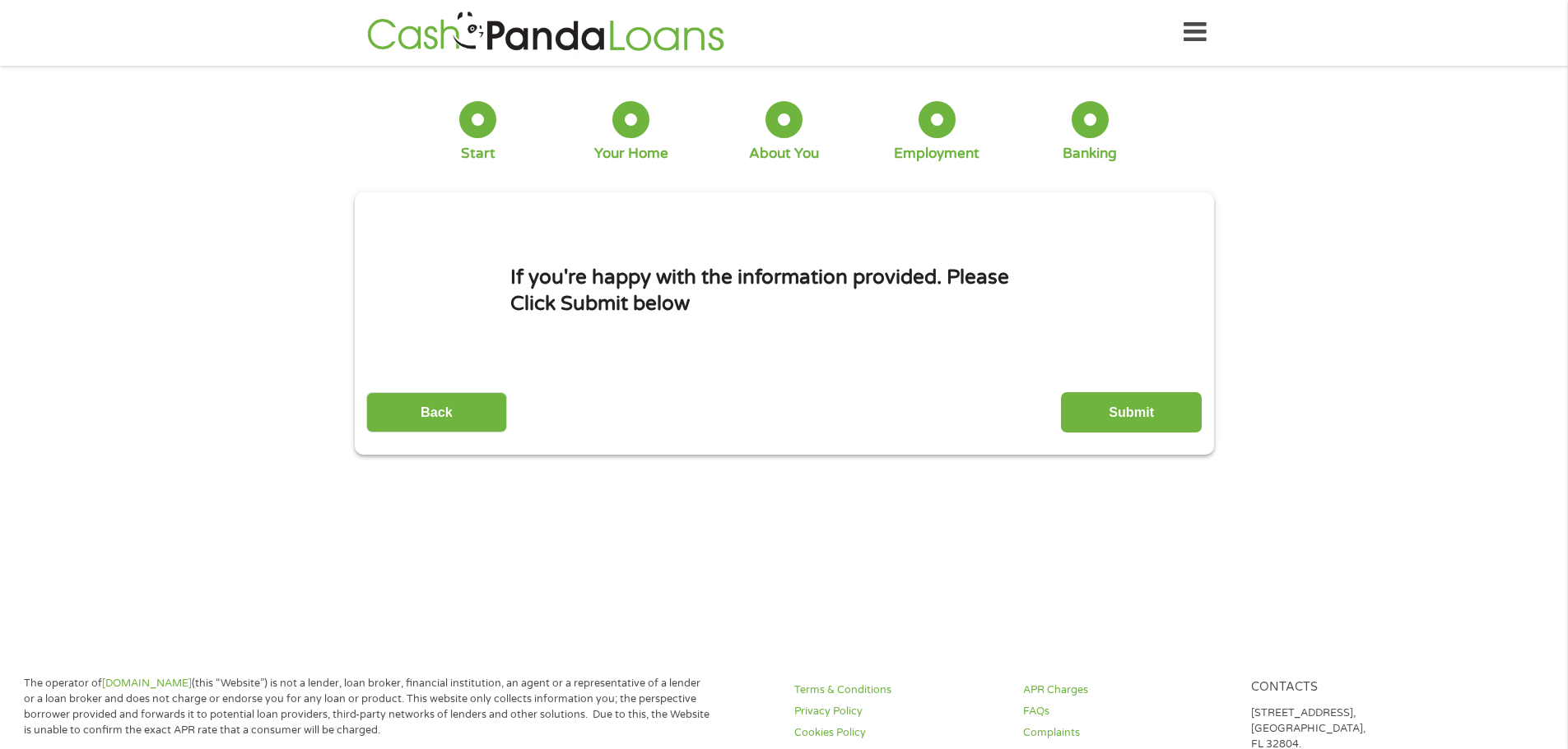
scroll to position [0, 0]
click at [1136, 417] on input "Submit" at bounding box center [1131, 413] width 141 height 40
